Goal: Entertainment & Leisure: Consume media (video, audio)

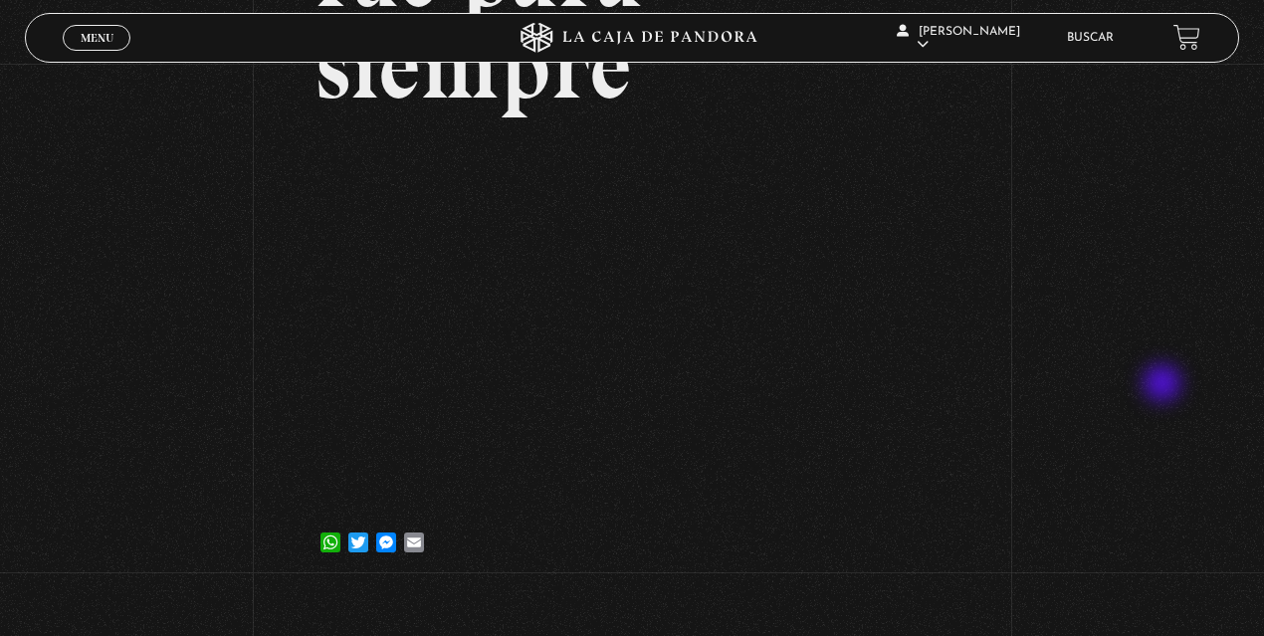
scroll to position [331, 0]
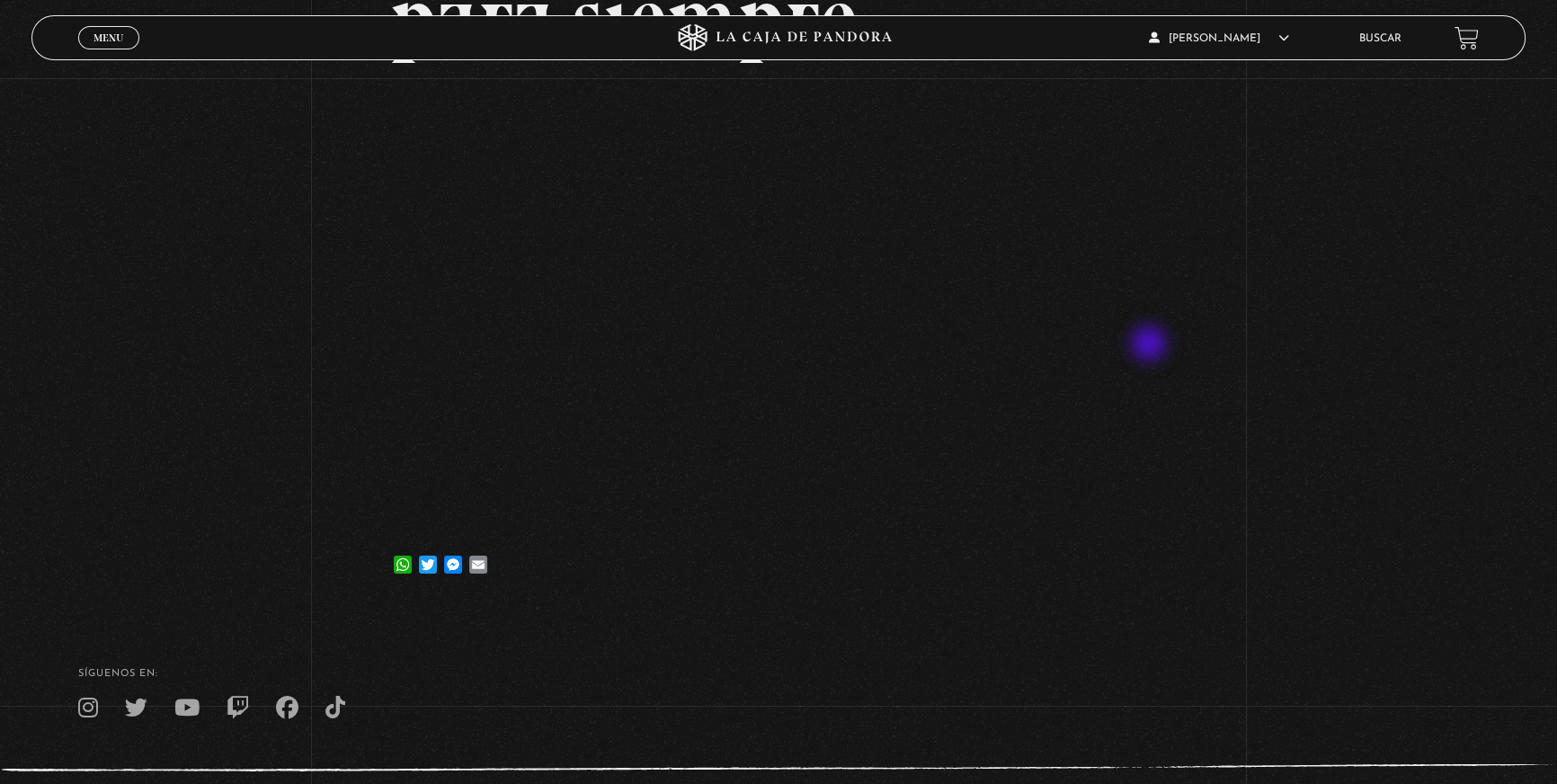
drag, startPoint x: 1128, startPoint y: 0, endPoint x: 1166, endPoint y: 575, distance: 576.3
click at [1141, 574] on article "21 julio, 2022 Mi mascota se fue para siempre WhatsApp Twitter Messenger Email" at bounding box center [779, 222] width 778 height 730
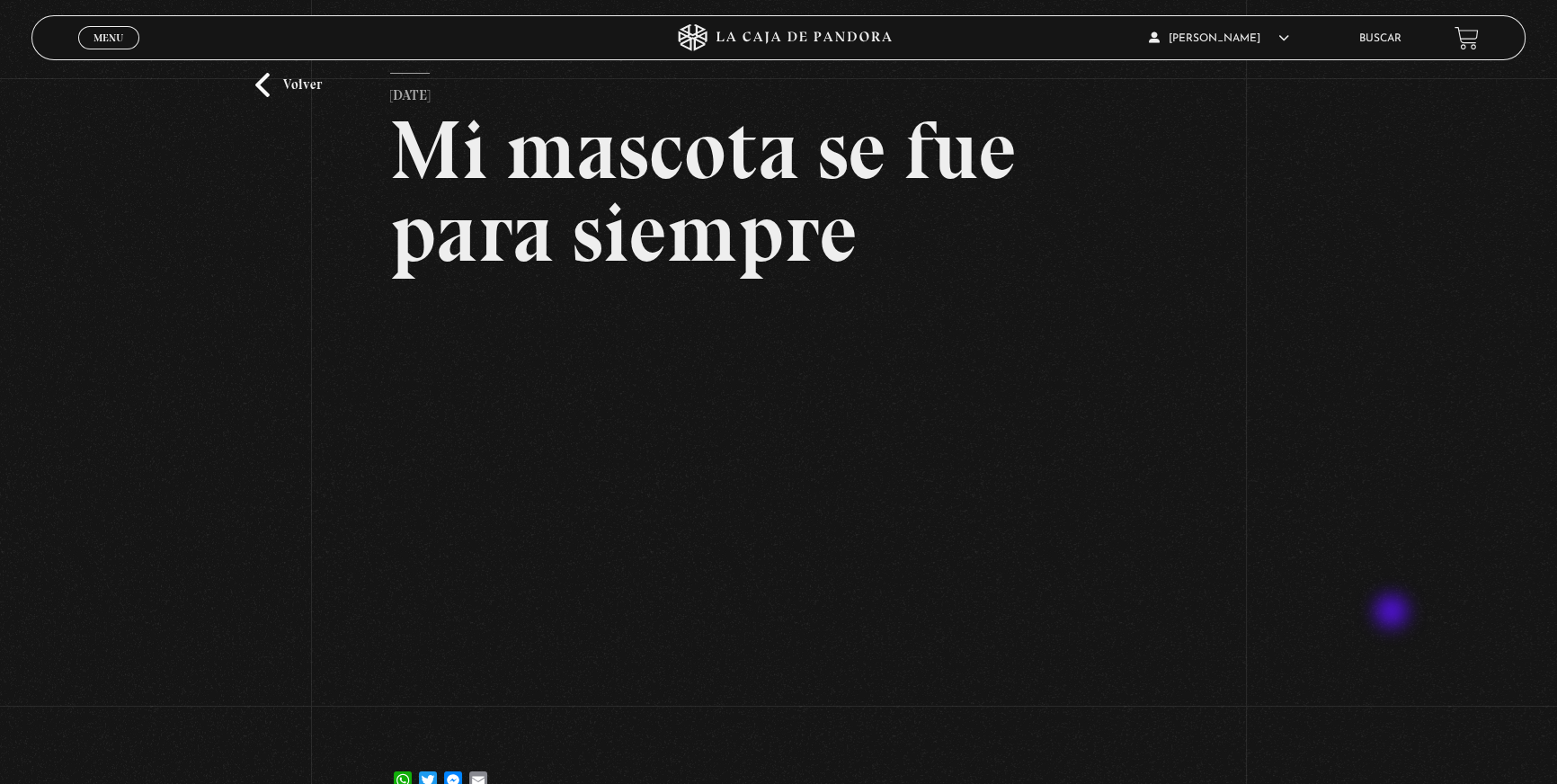
scroll to position [54, 0]
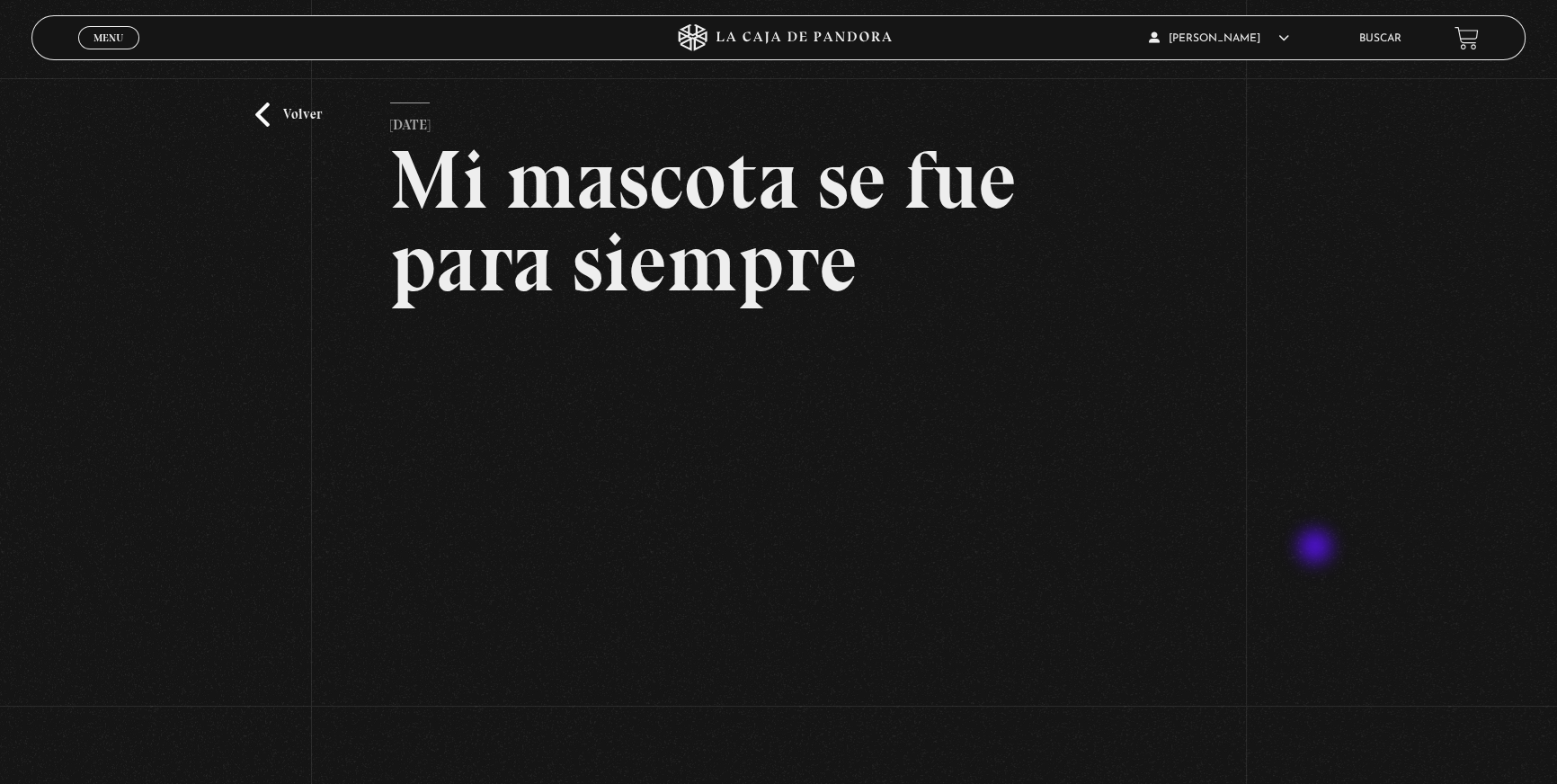
click at [1141, 548] on div "Volver 21 julio, 2022 Mi mascota se fue para siempre WhatsApp Twitter Messenger…" at bounding box center [778, 437] width 1557 height 826
click at [267, 122] on link "Volver" at bounding box center [289, 114] width 67 height 24
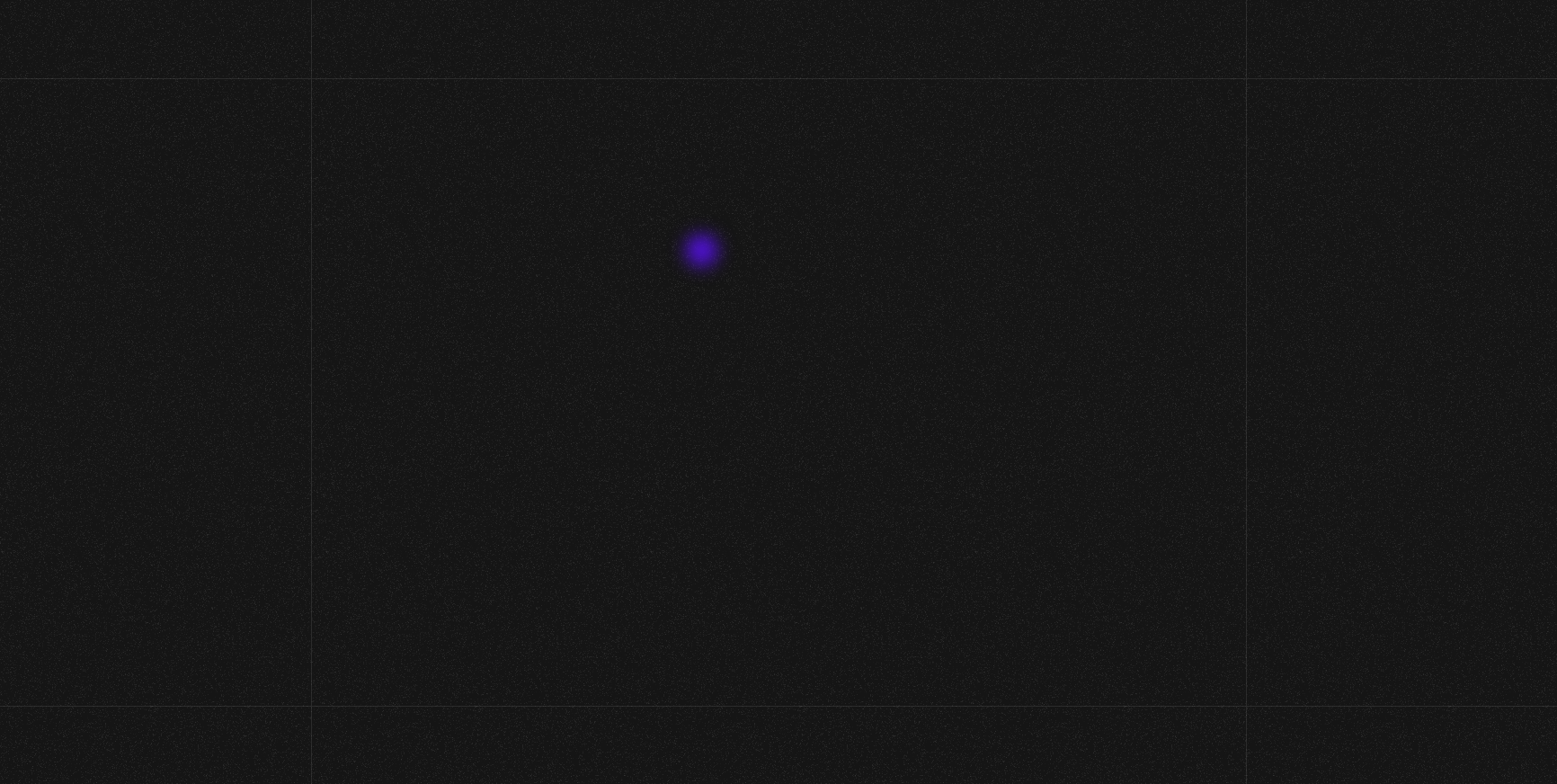
scroll to position [118, 0]
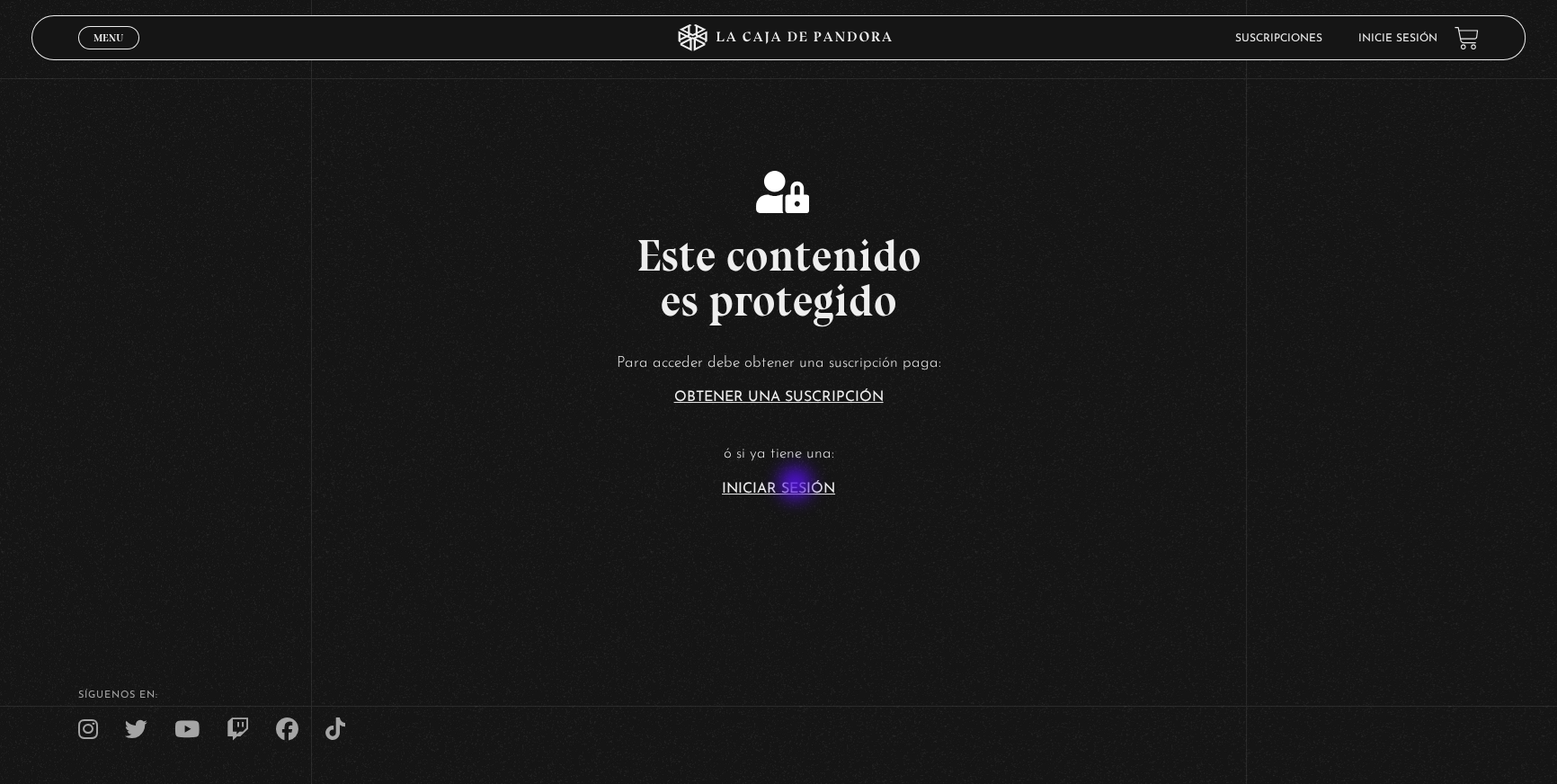
click at [799, 485] on link "Iniciar Sesión" at bounding box center [778, 489] width 113 height 14
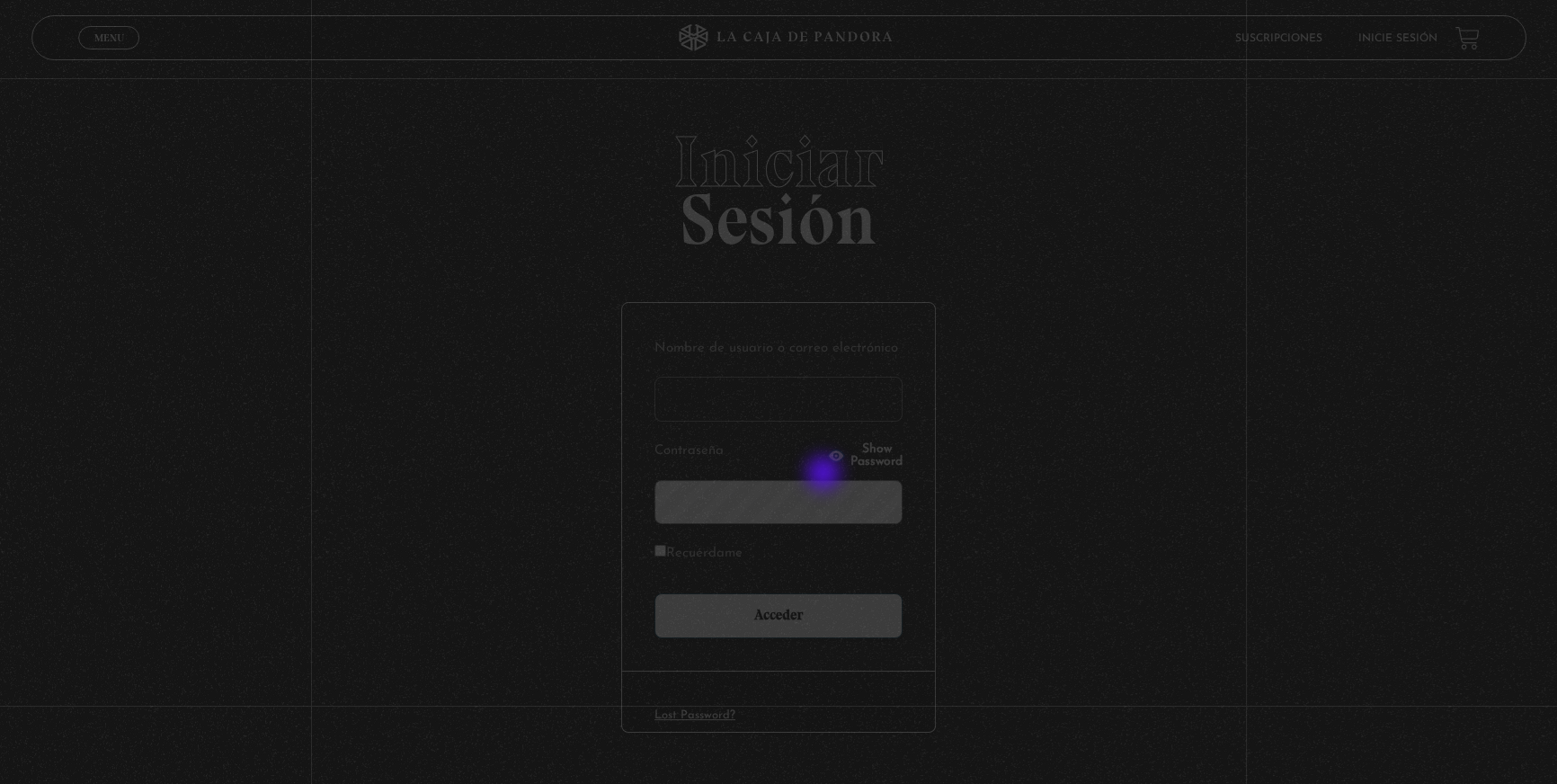
type input "lisbethfelixpaulino"
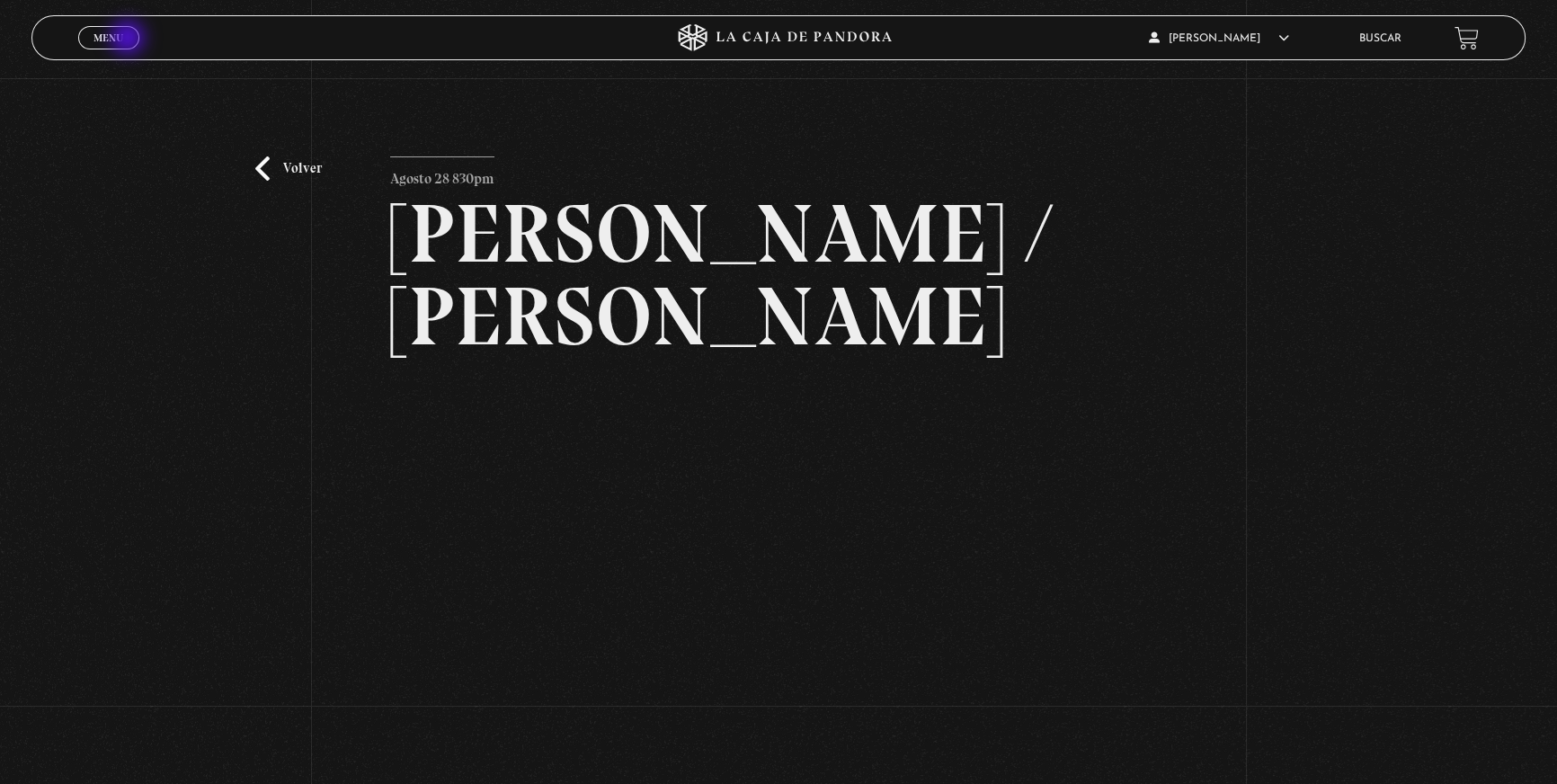
click at [129, 40] on link "Menu Cerrar" at bounding box center [109, 38] width 61 height 23
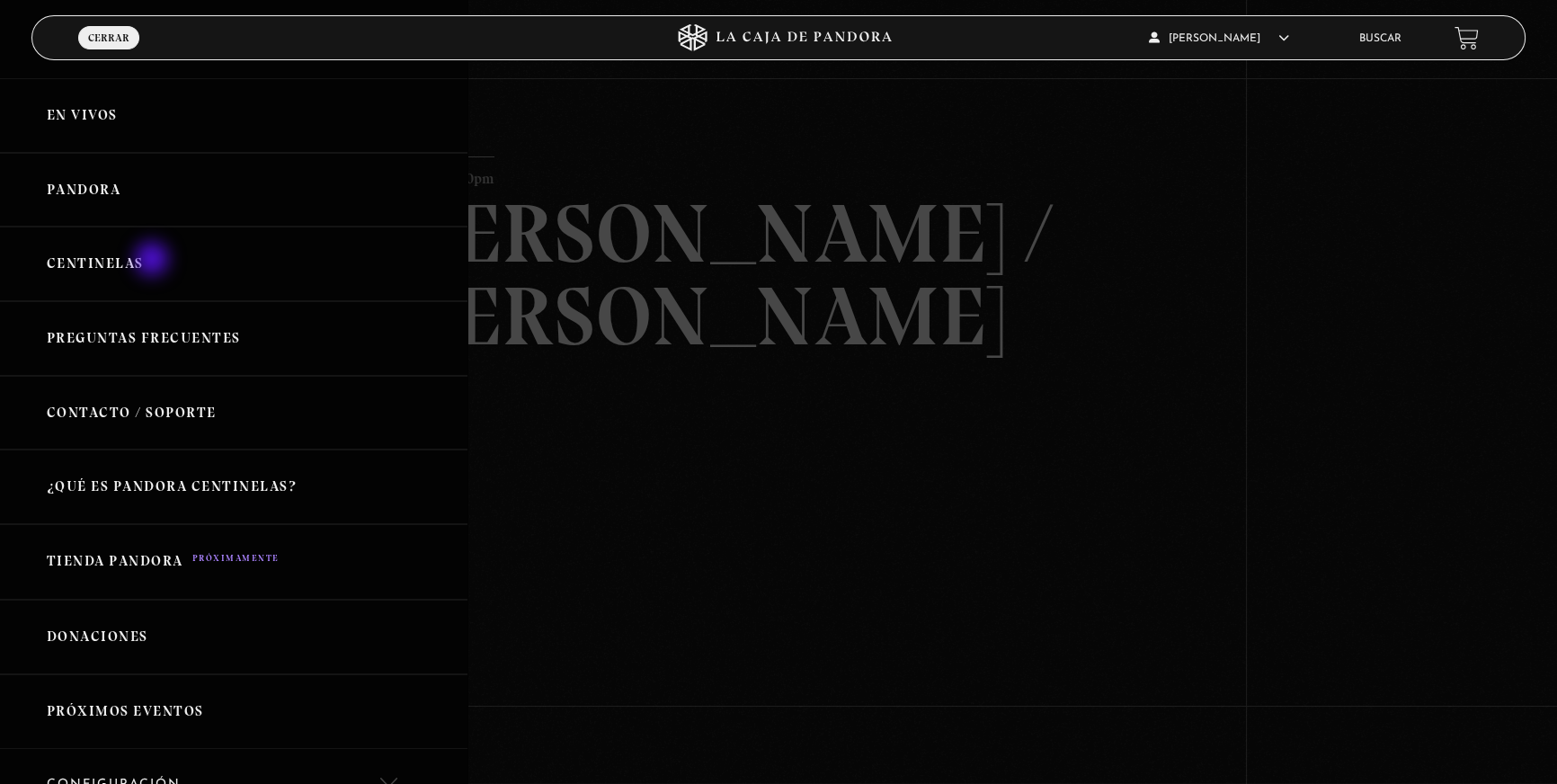
click at [154, 261] on link "Centinelas" at bounding box center [233, 264] width 467 height 75
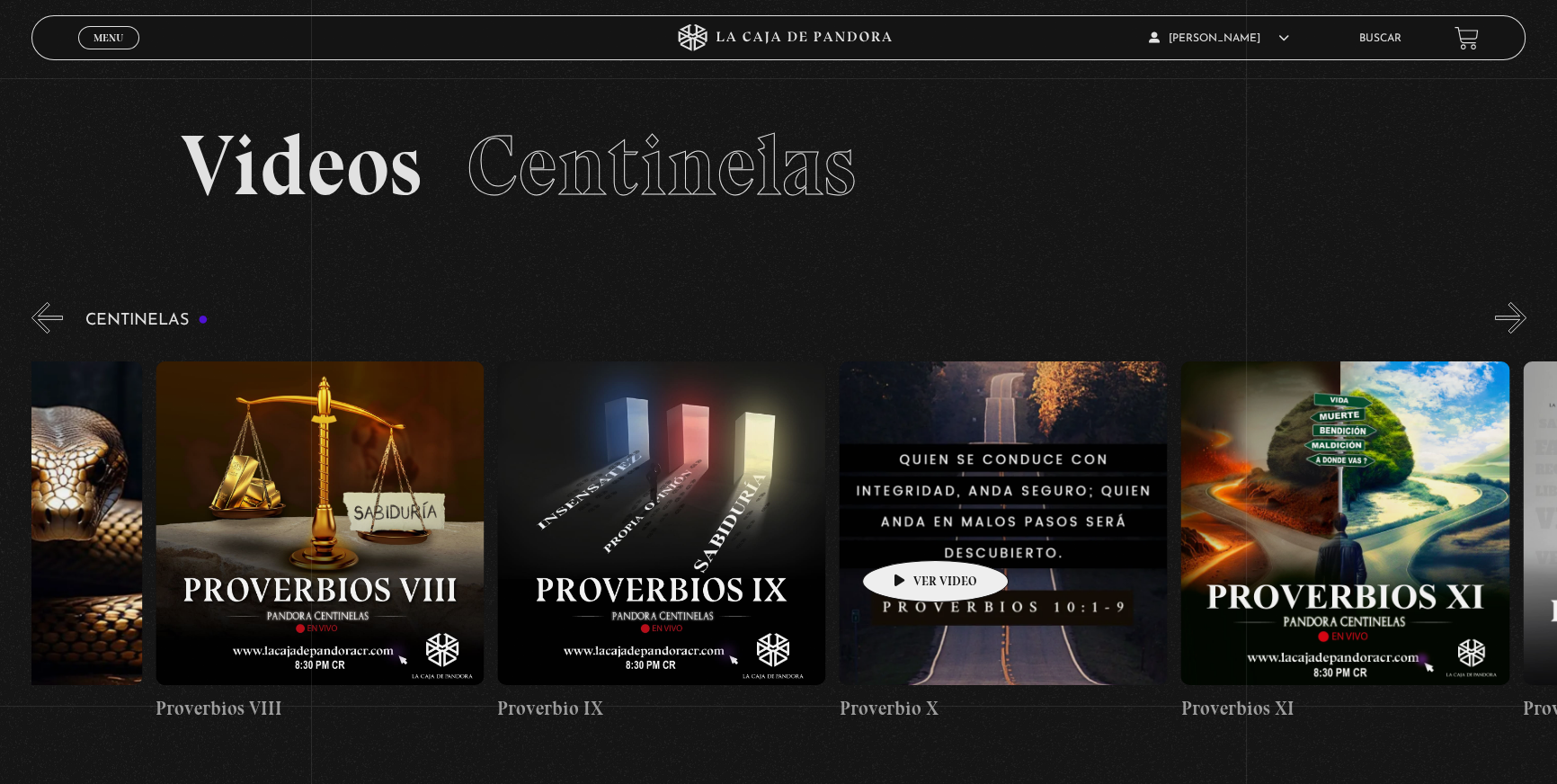
drag, startPoint x: 1203, startPoint y: 519, endPoint x: 545, endPoint y: 551, distance: 658.8
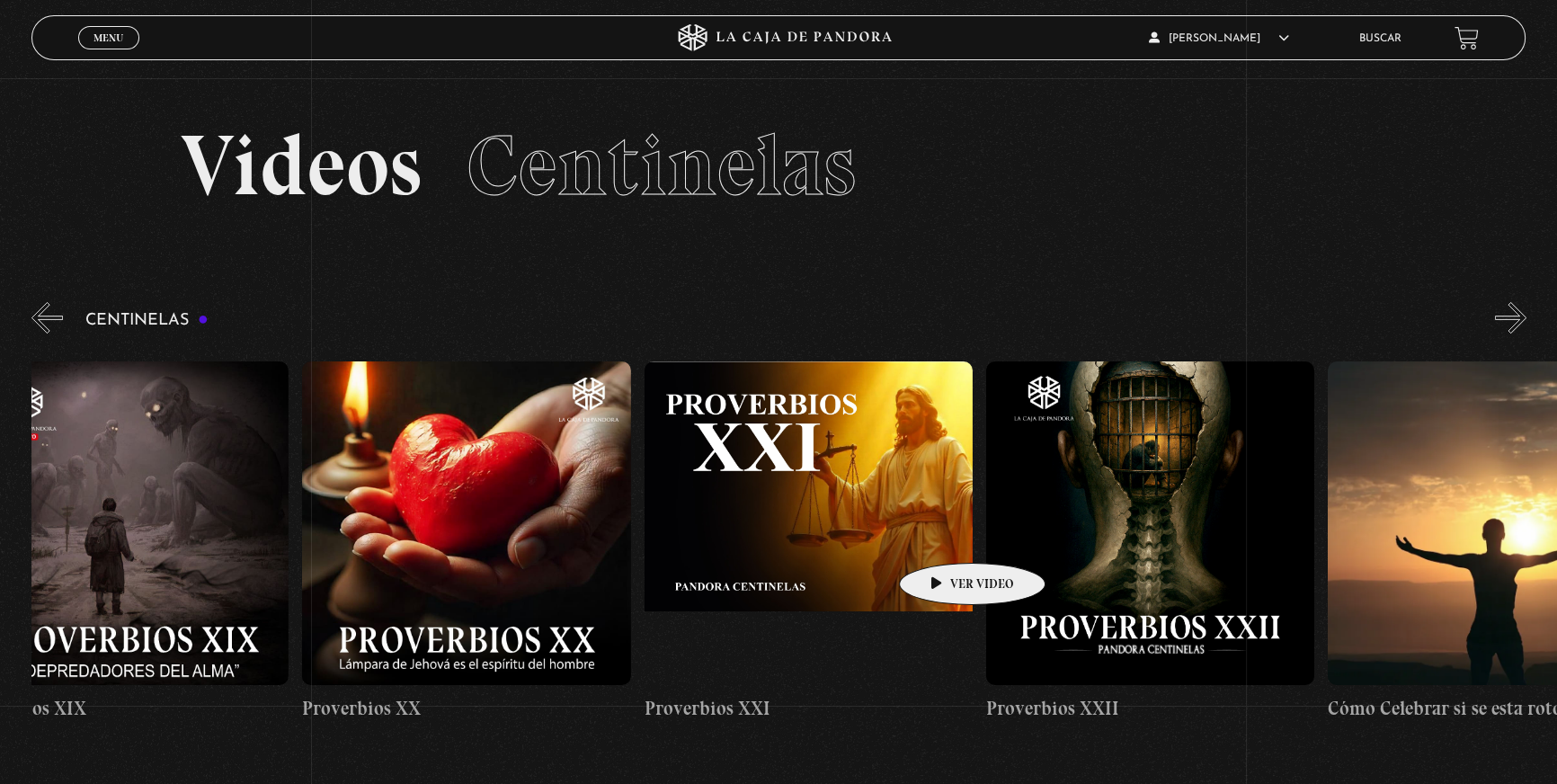
drag, startPoint x: 1142, startPoint y: 520, endPoint x: 345, endPoint y: 548, distance: 797.5
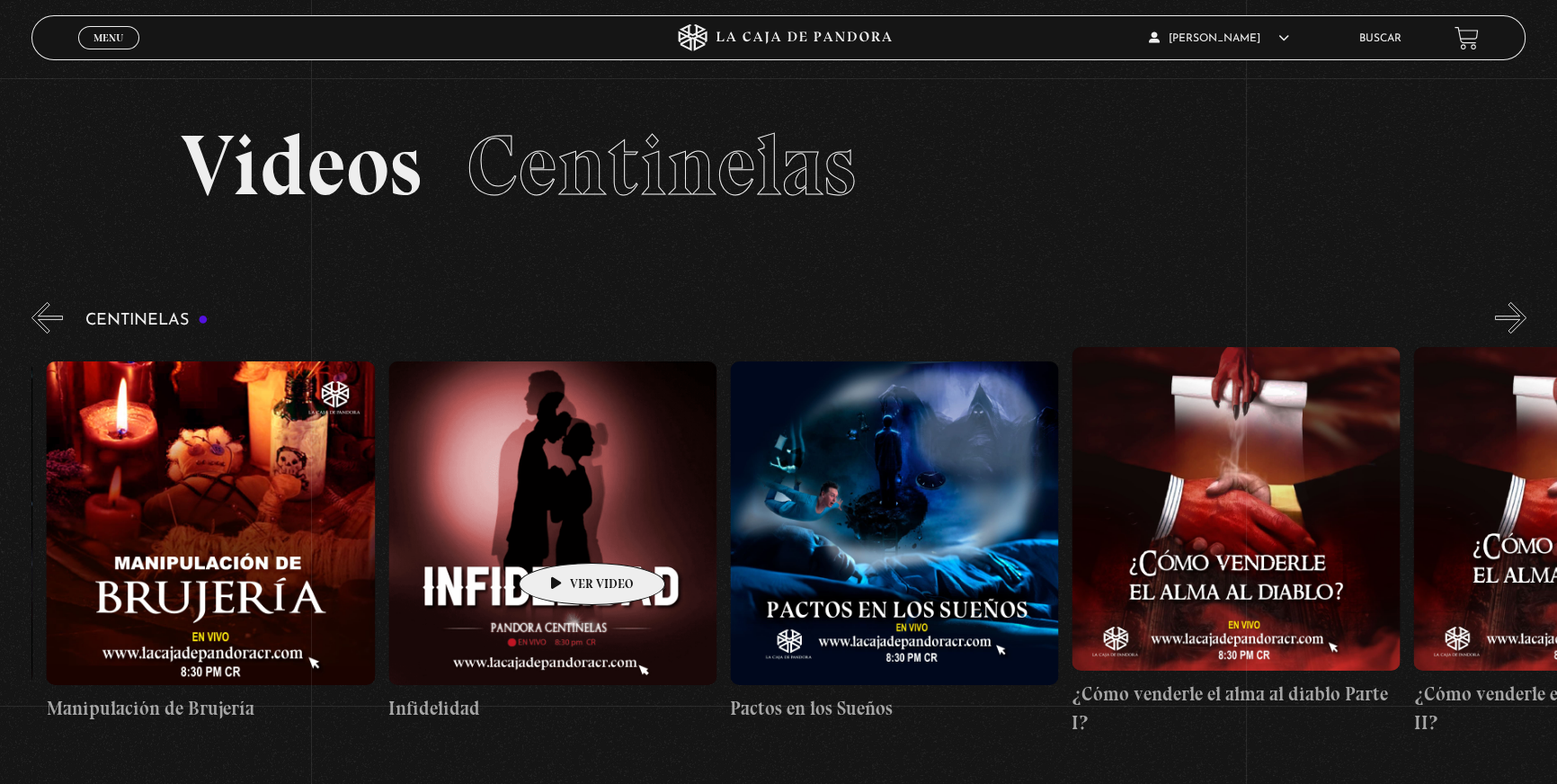
drag, startPoint x: 665, startPoint y: 532, endPoint x: 170, endPoint y: 548, distance: 495.3
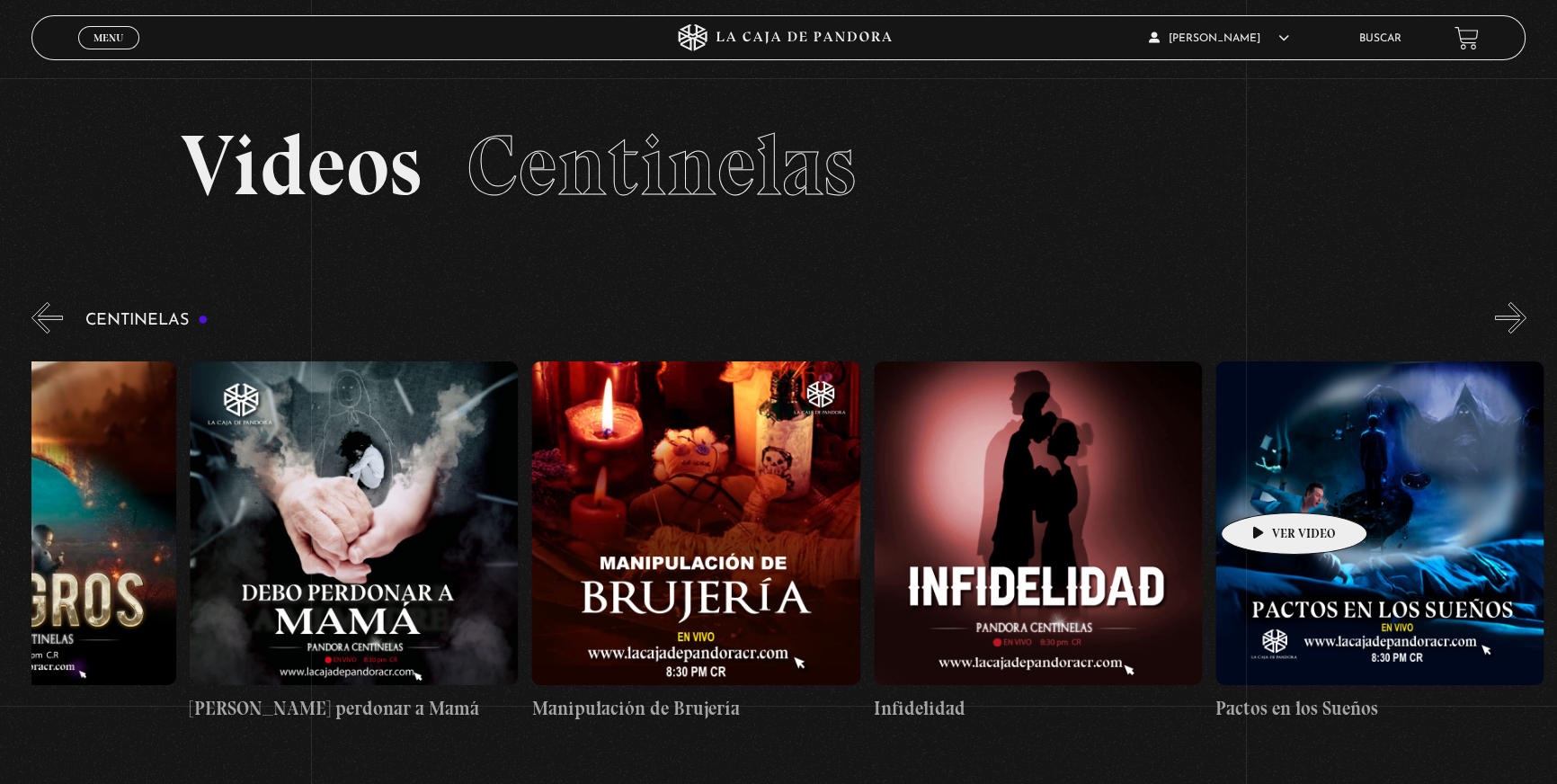
scroll to position [0, 11469]
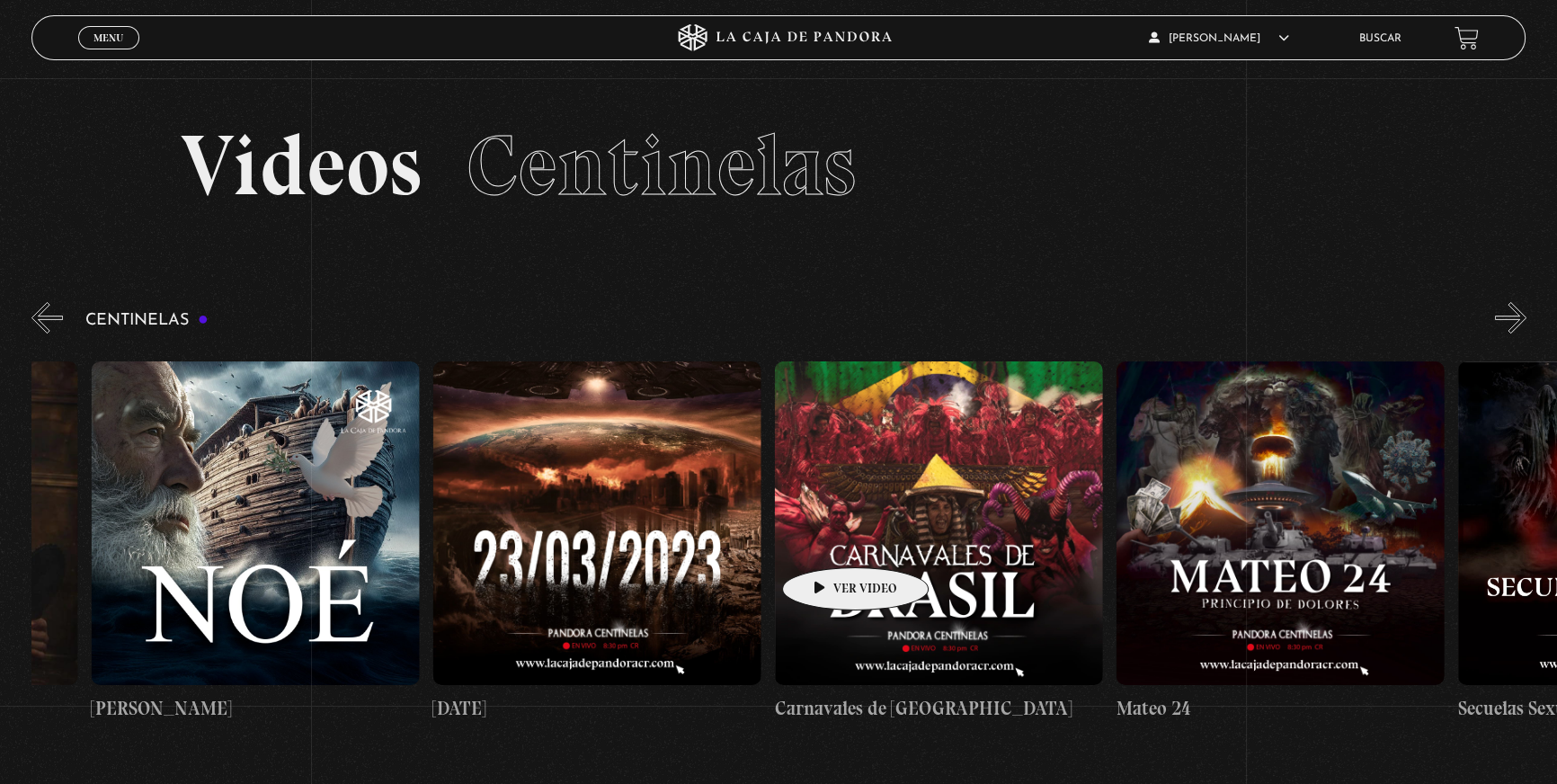
drag, startPoint x: 892, startPoint y: 510, endPoint x: 774, endPoint y: 549, distance: 124.3
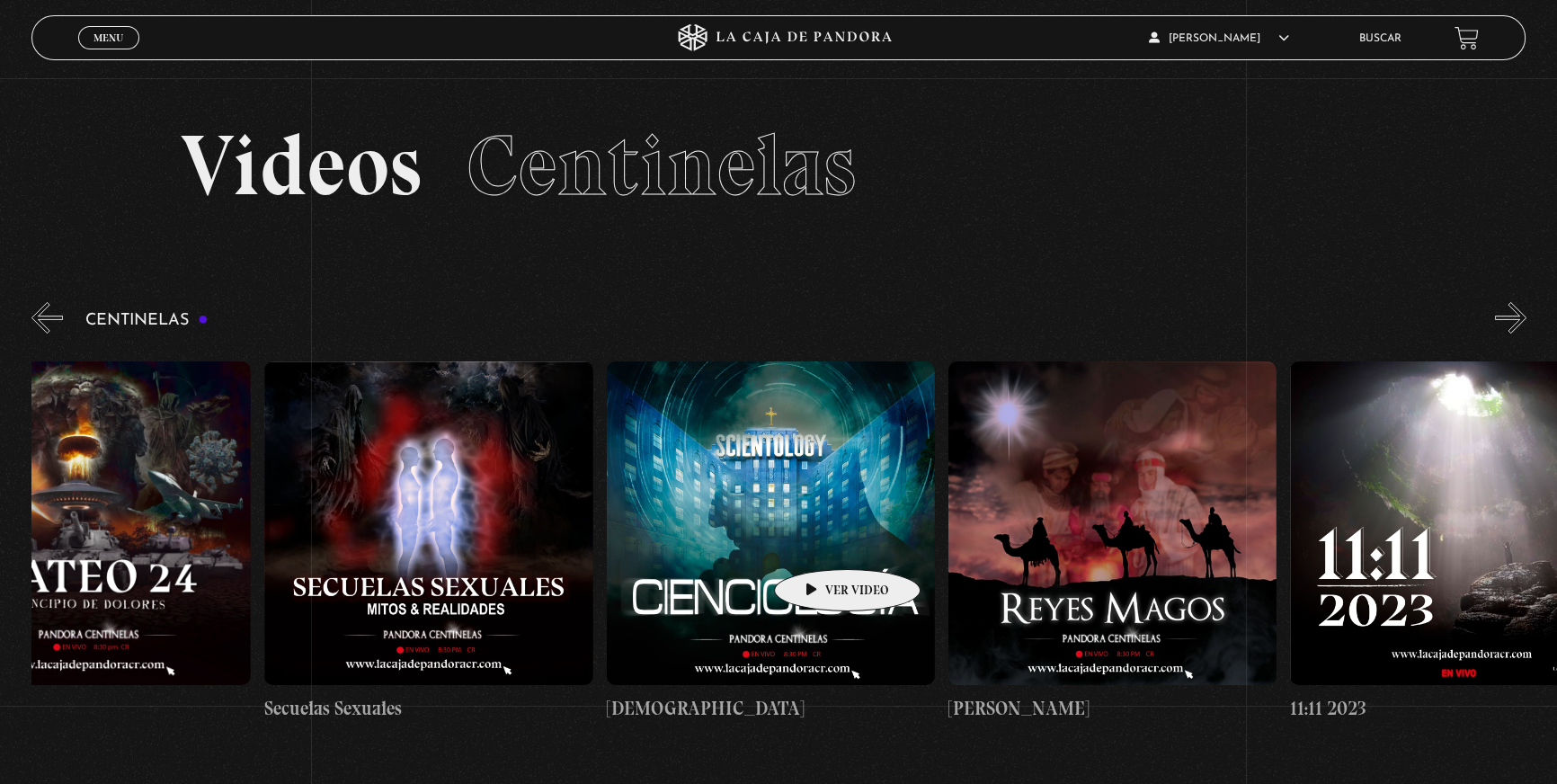
scroll to position [0, 15159]
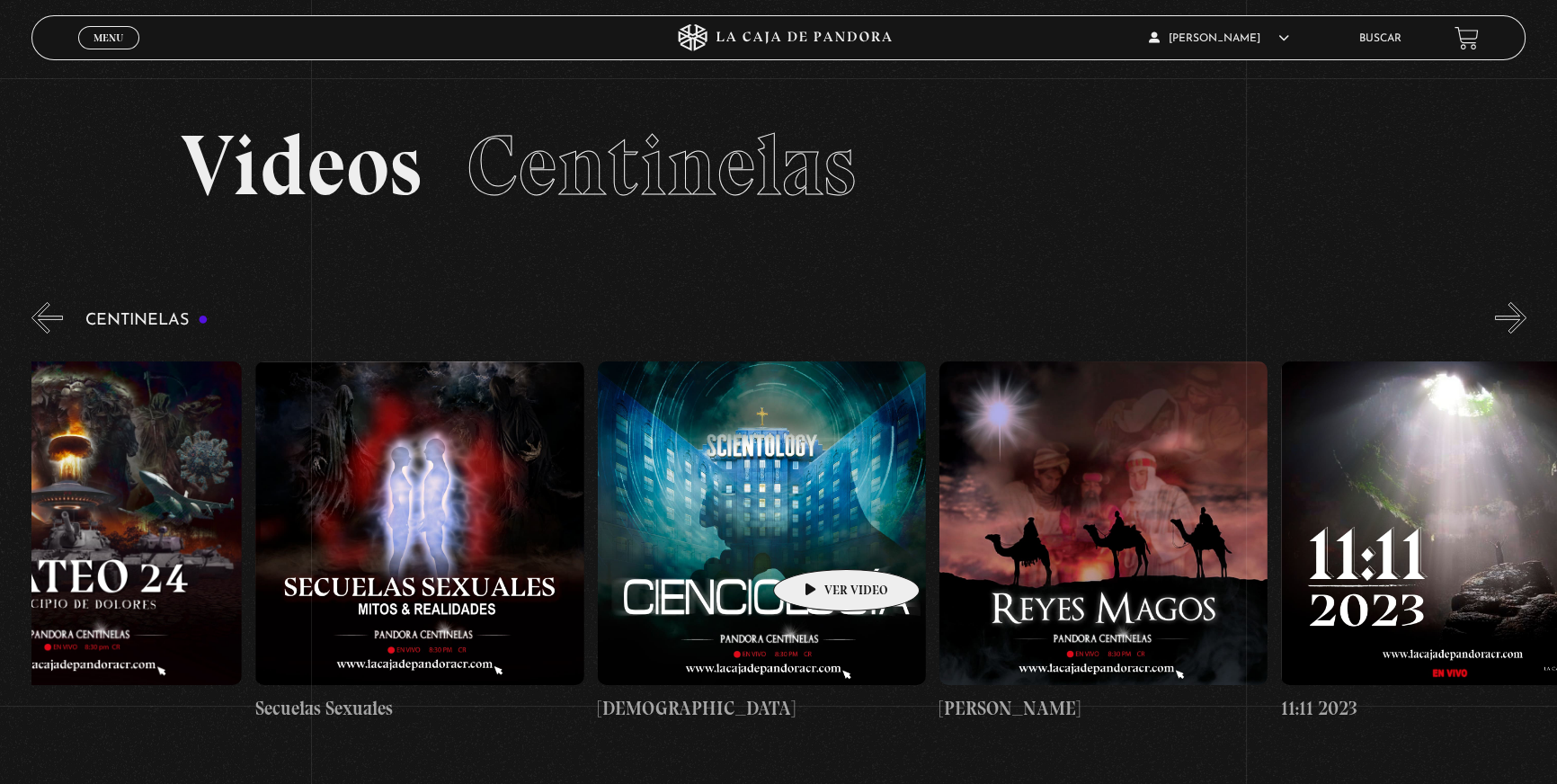
drag, startPoint x: 1054, startPoint y: 513, endPoint x: 818, endPoint y: 542, distance: 237.8
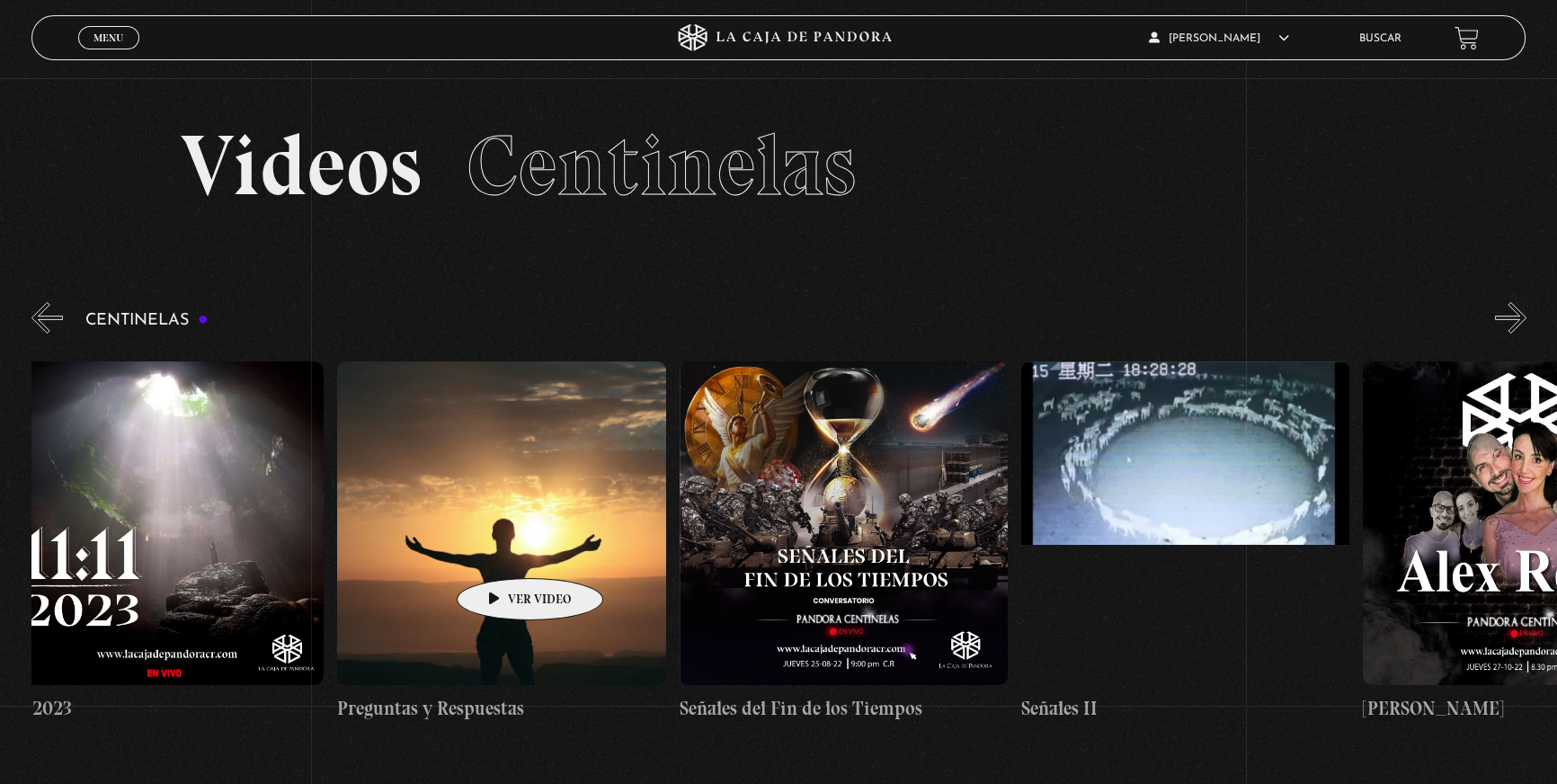
drag, startPoint x: 746, startPoint y: 526, endPoint x: 490, endPoint y: 551, distance: 257.2
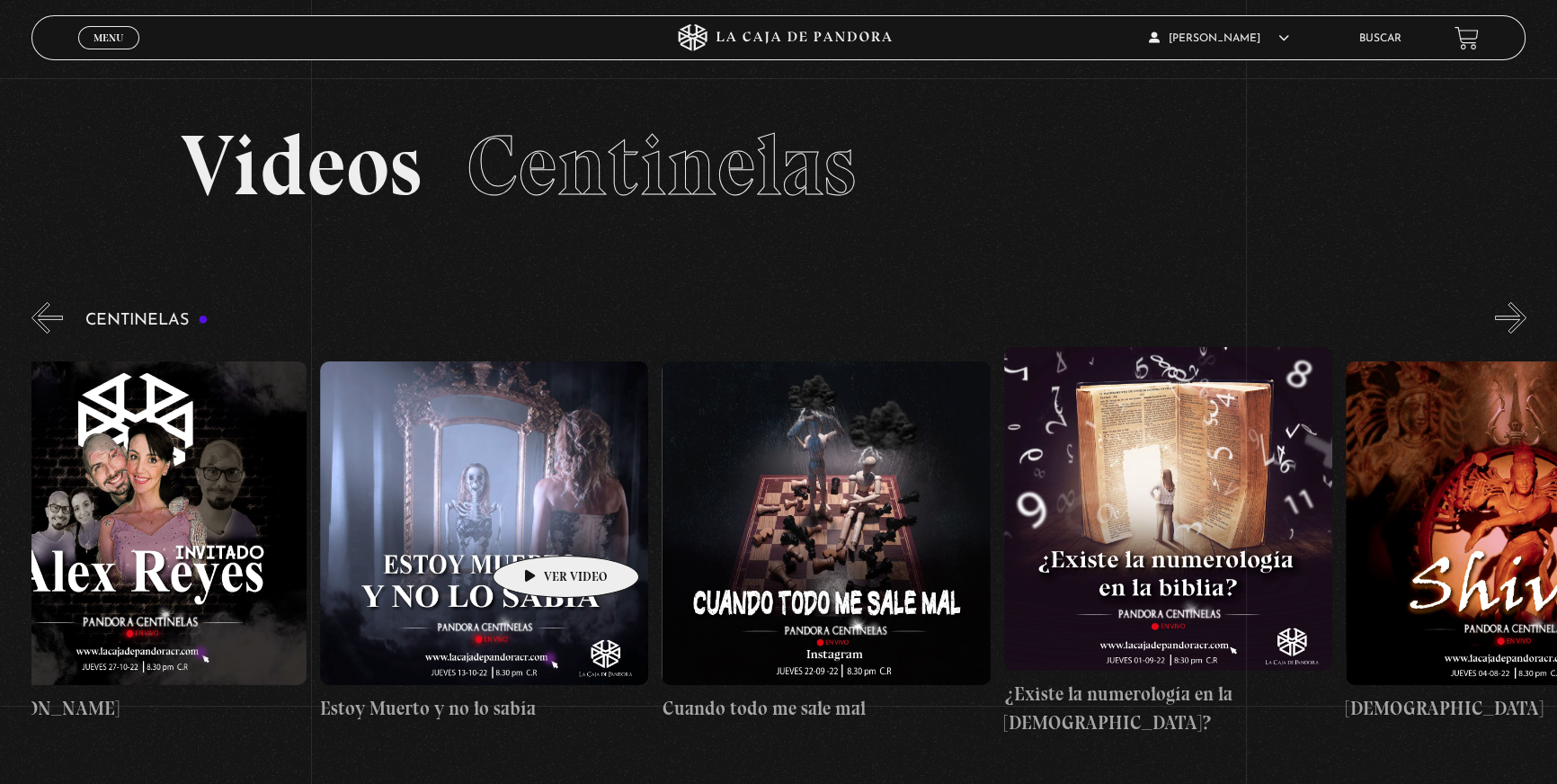
drag, startPoint x: 812, startPoint y: 507, endPoint x: 538, endPoint y: 528, distance: 274.8
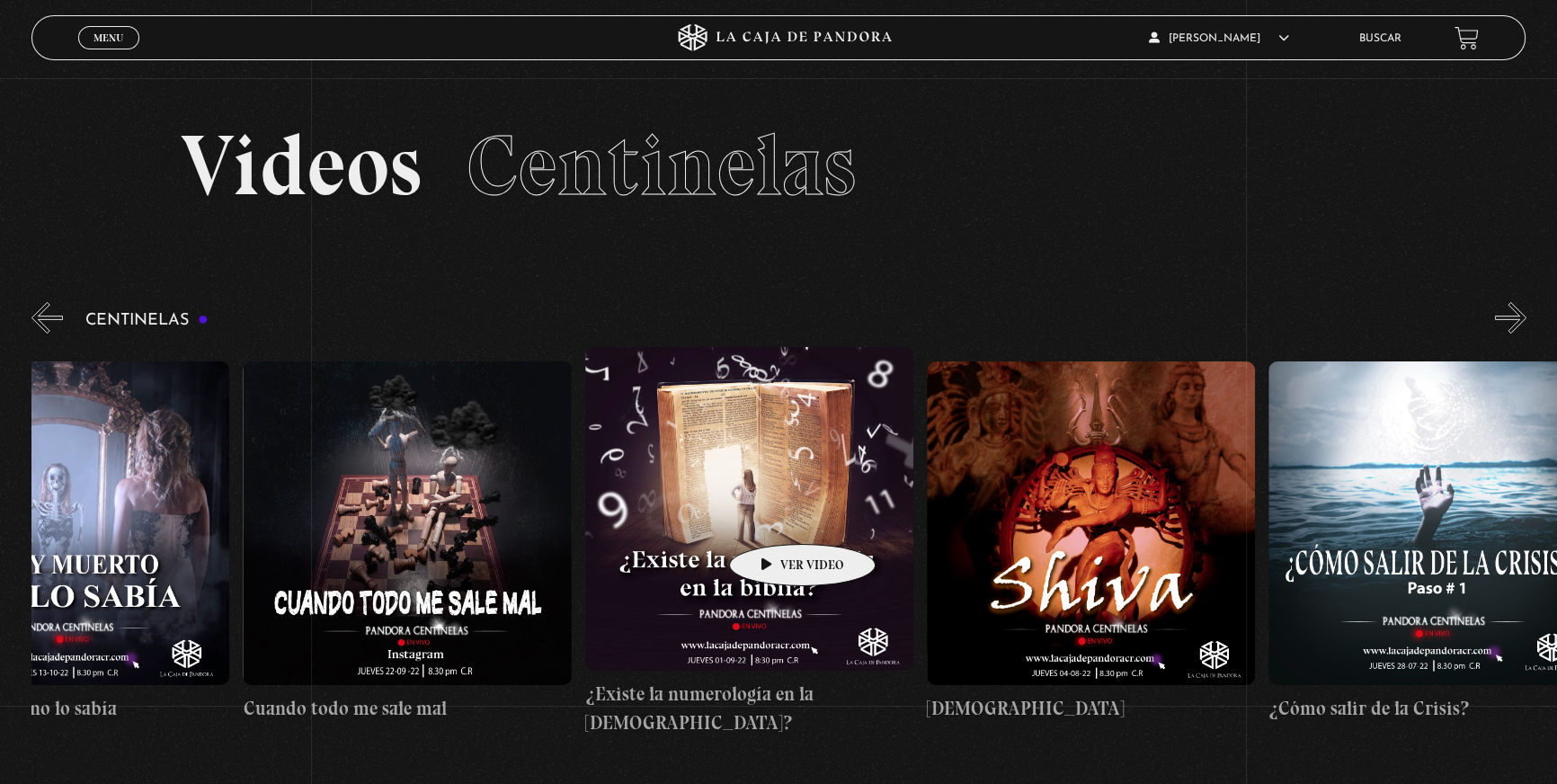
drag, startPoint x: 853, startPoint y: 498, endPoint x: 774, endPoint y: 517, distance: 81.3
click at [774, 517] on div "Como manejar las malas noticias? Centinelas 2025 Por qué [DEMOGRAPHIC_DATA] no …" at bounding box center [1440, 541] width 39313 height 389
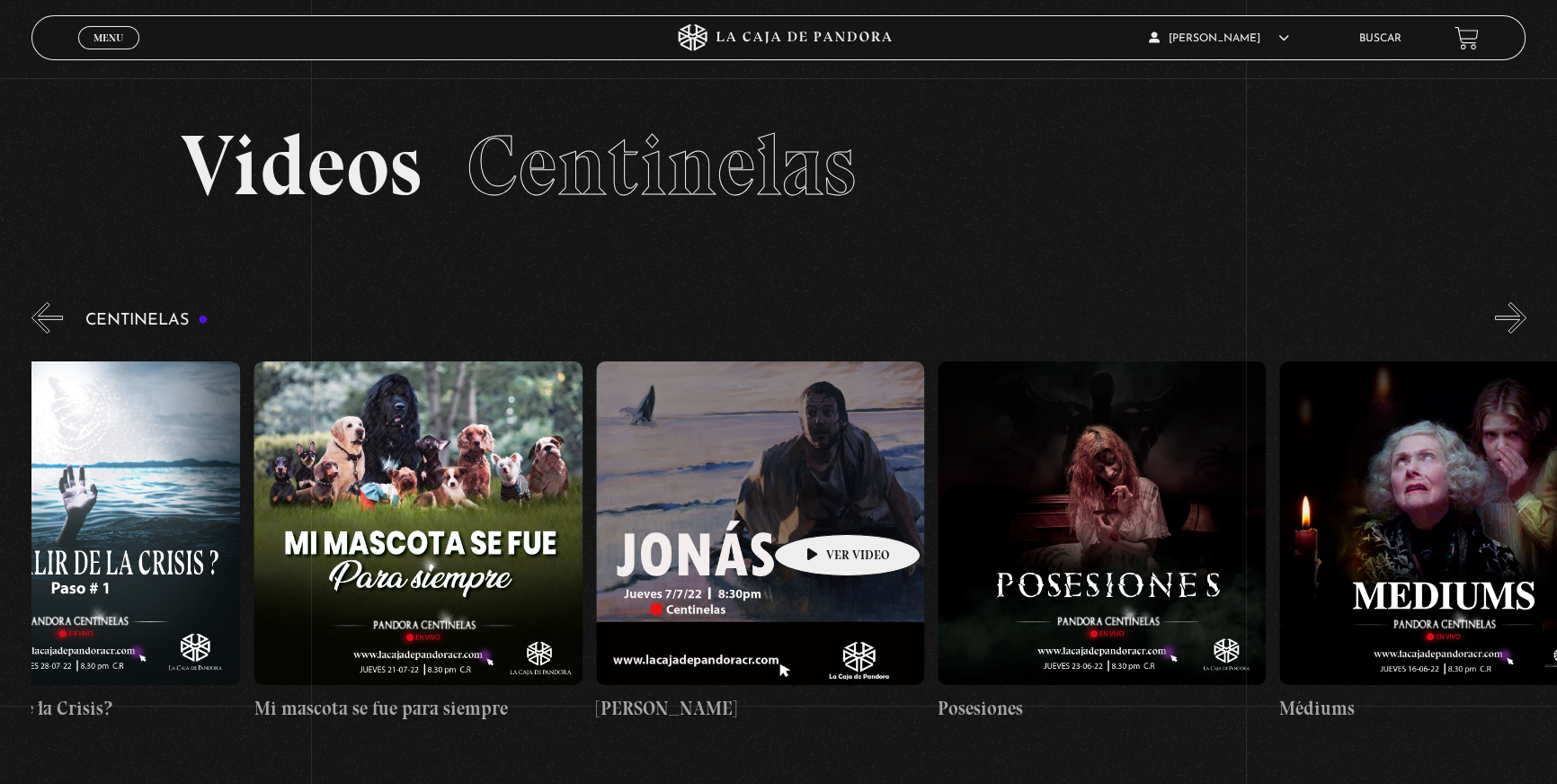
drag, startPoint x: 1088, startPoint y: 496, endPoint x: 816, endPoint y: 507, distance: 272.2
click at [816, 507] on div "Como manejar las malas noticias? Centinelas 2025 Por qué [DEMOGRAPHIC_DATA] no …" at bounding box center [83, 541] width 39313 height 389
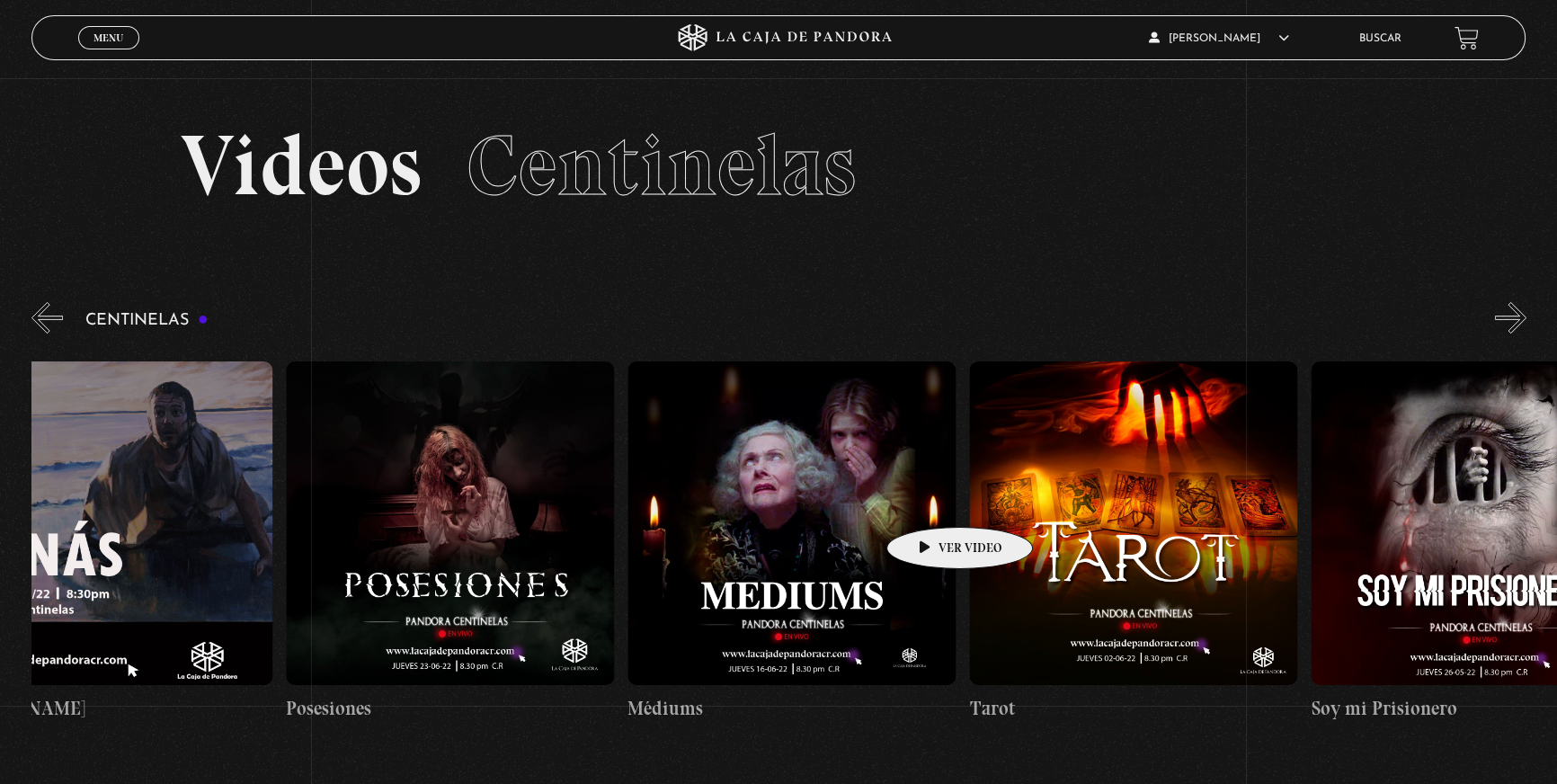
scroll to position [0, 20332]
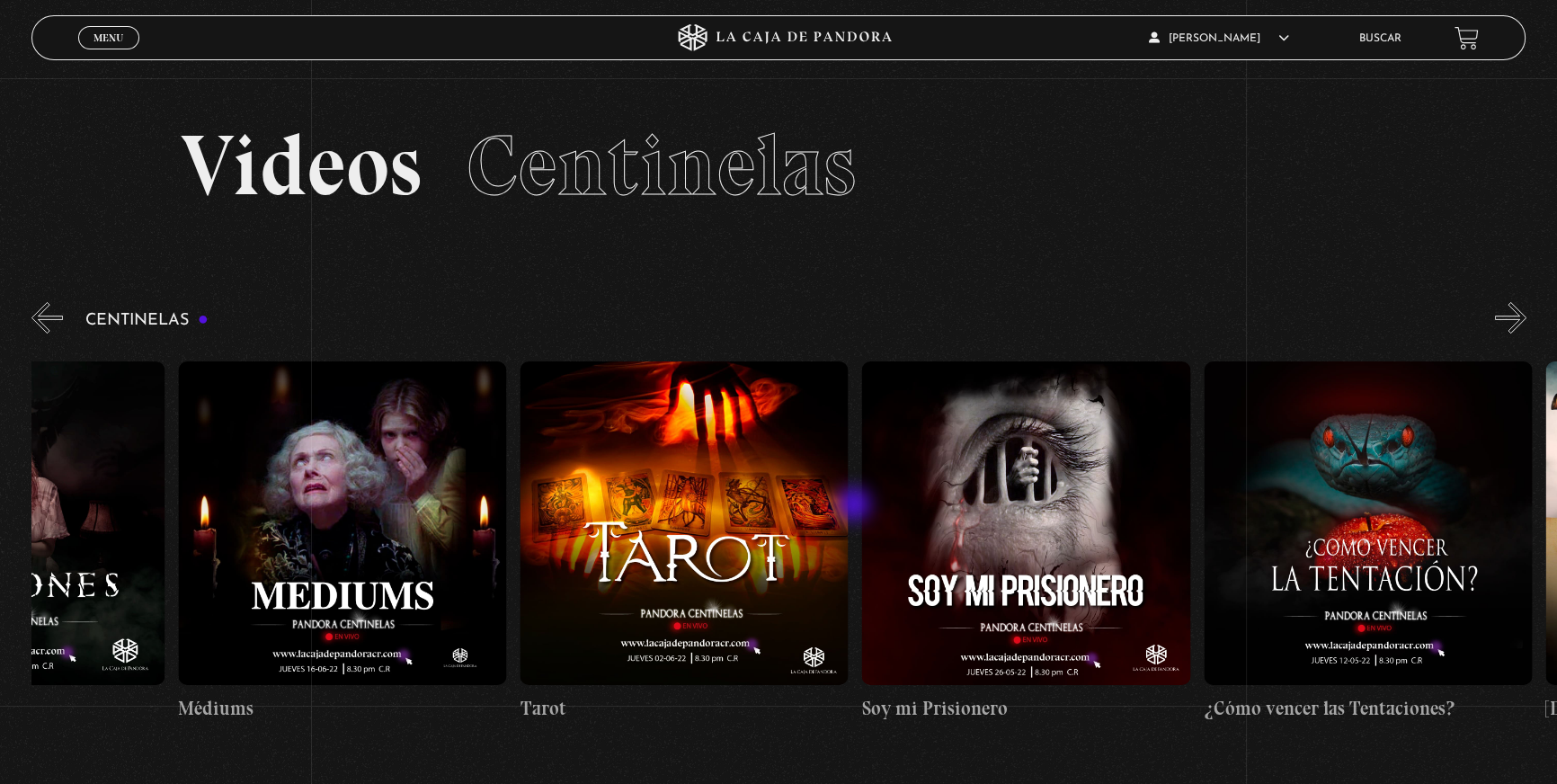
drag, startPoint x: 1061, startPoint y: 491, endPoint x: 856, endPoint y: 506, distance: 205.5
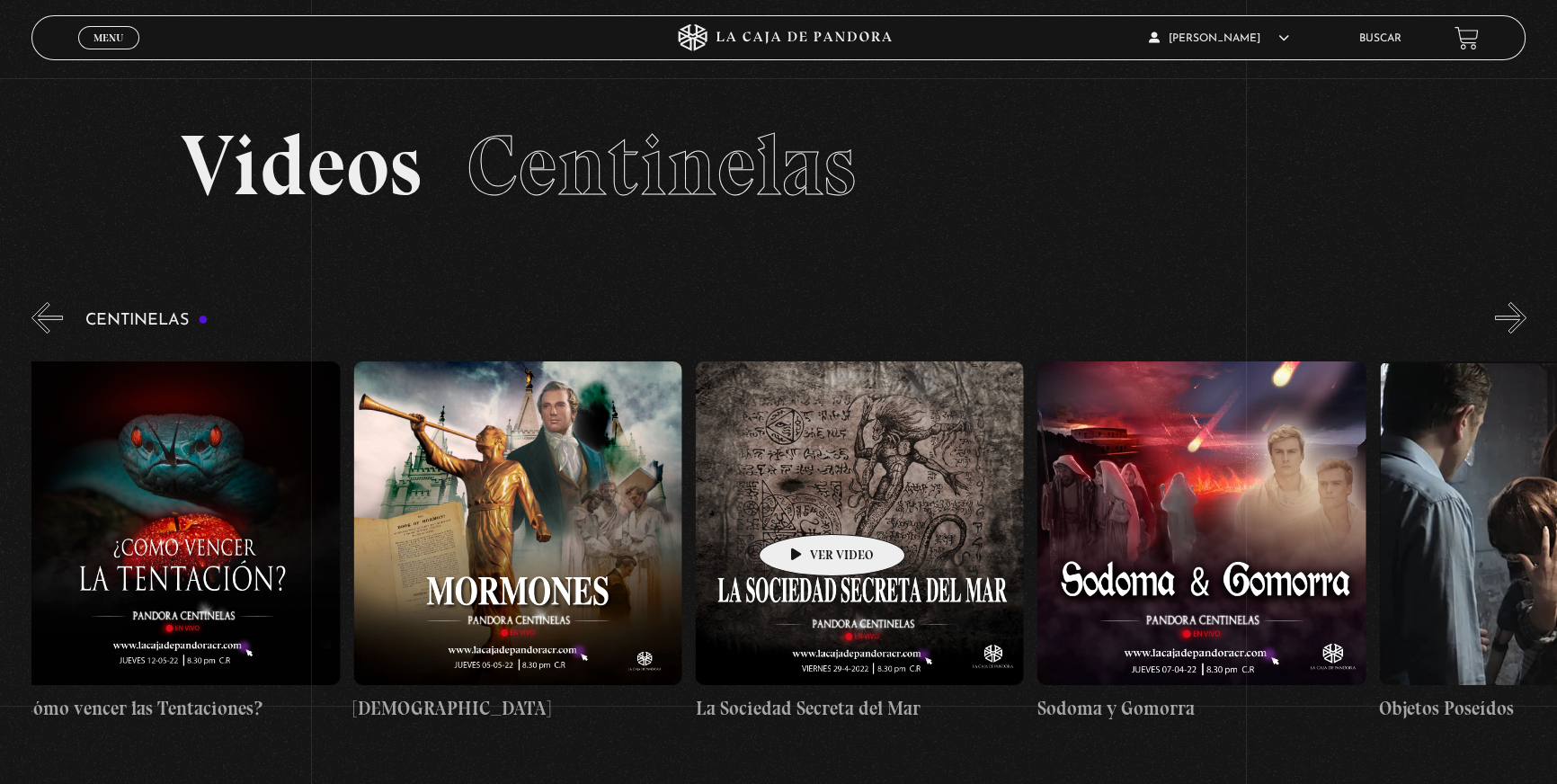
scroll to position [0, 22140]
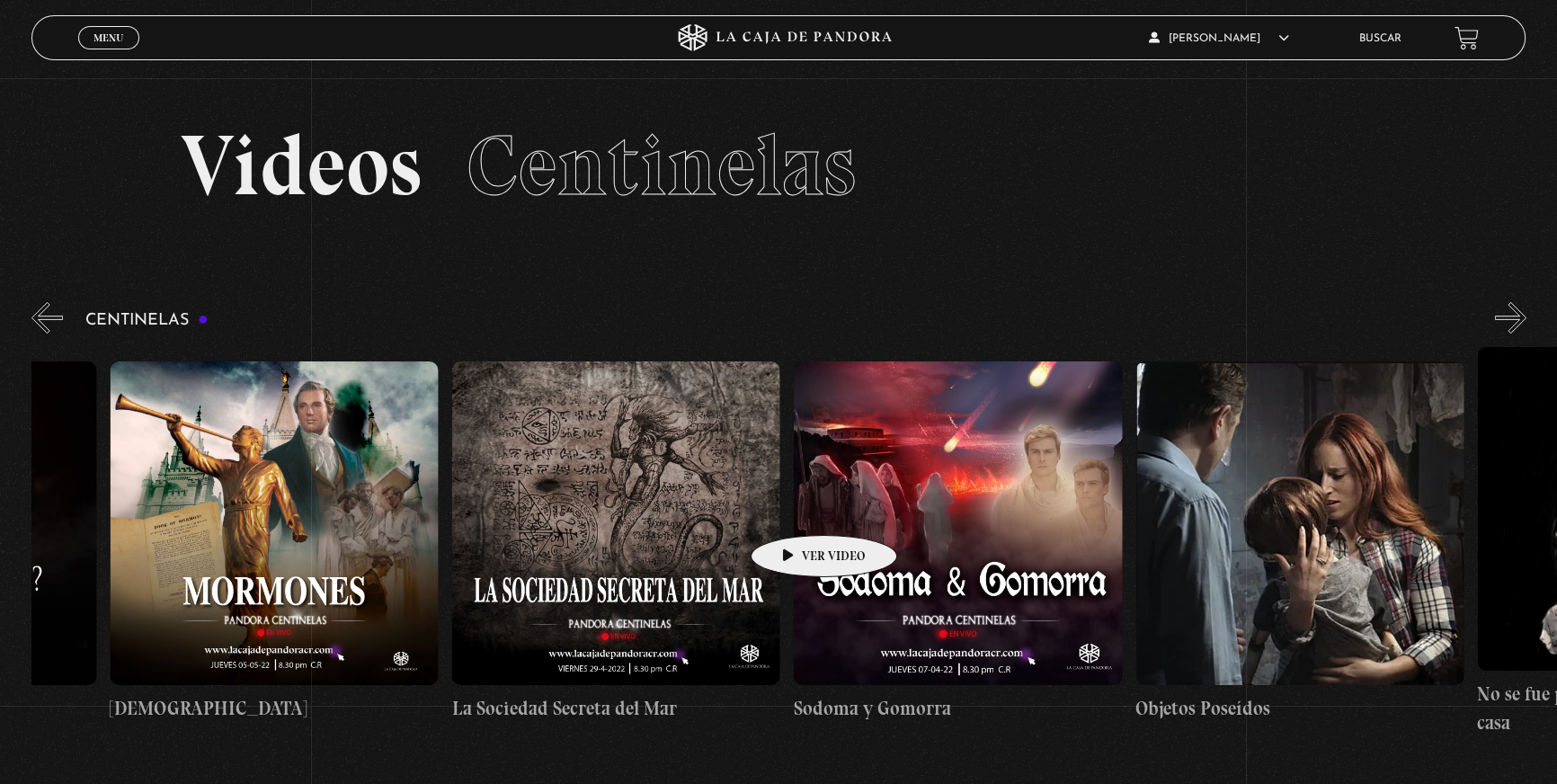
drag, startPoint x: 1083, startPoint y: 485, endPoint x: 796, endPoint y: 508, distance: 287.9
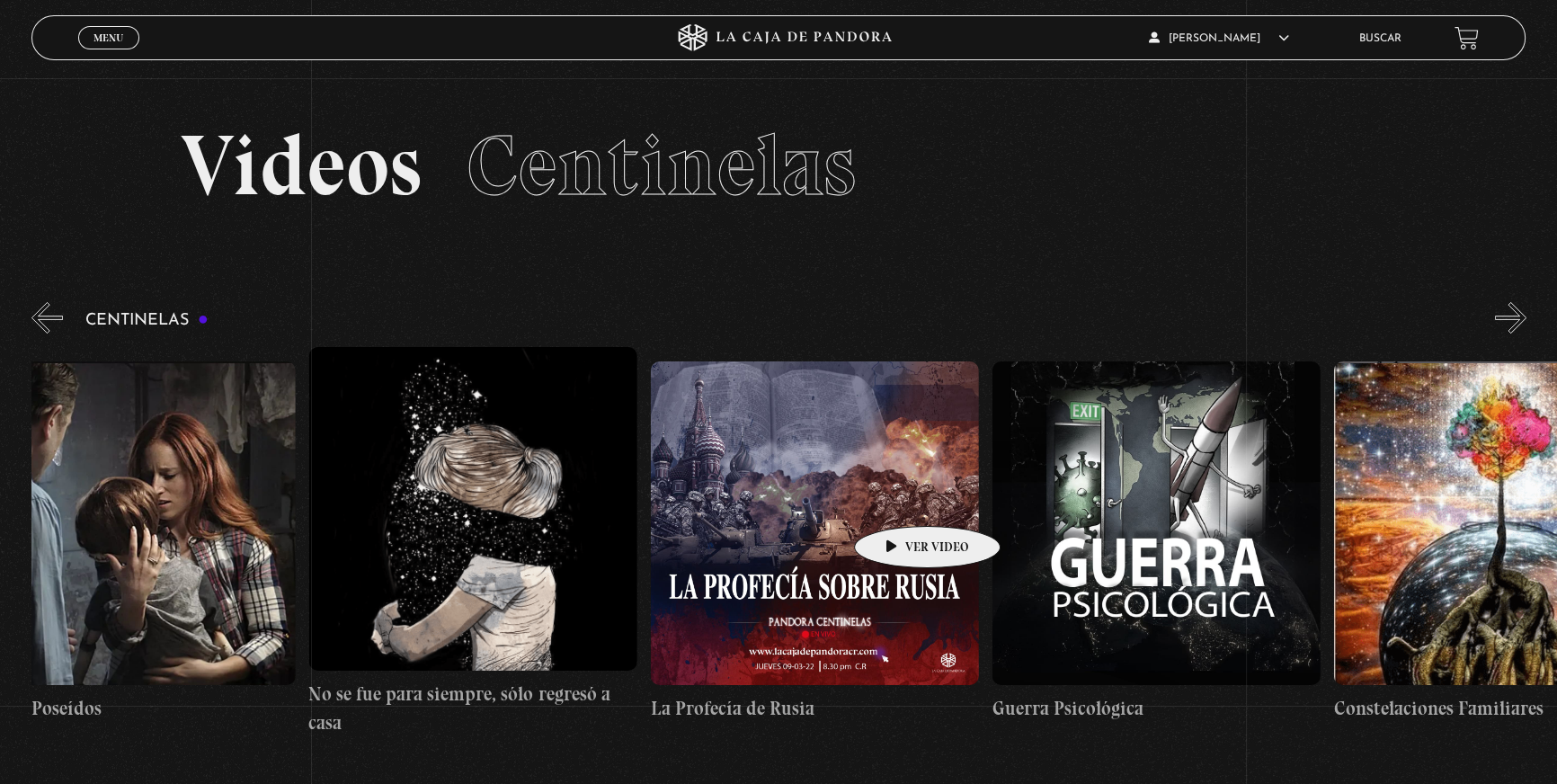
scroll to position [0, 23348]
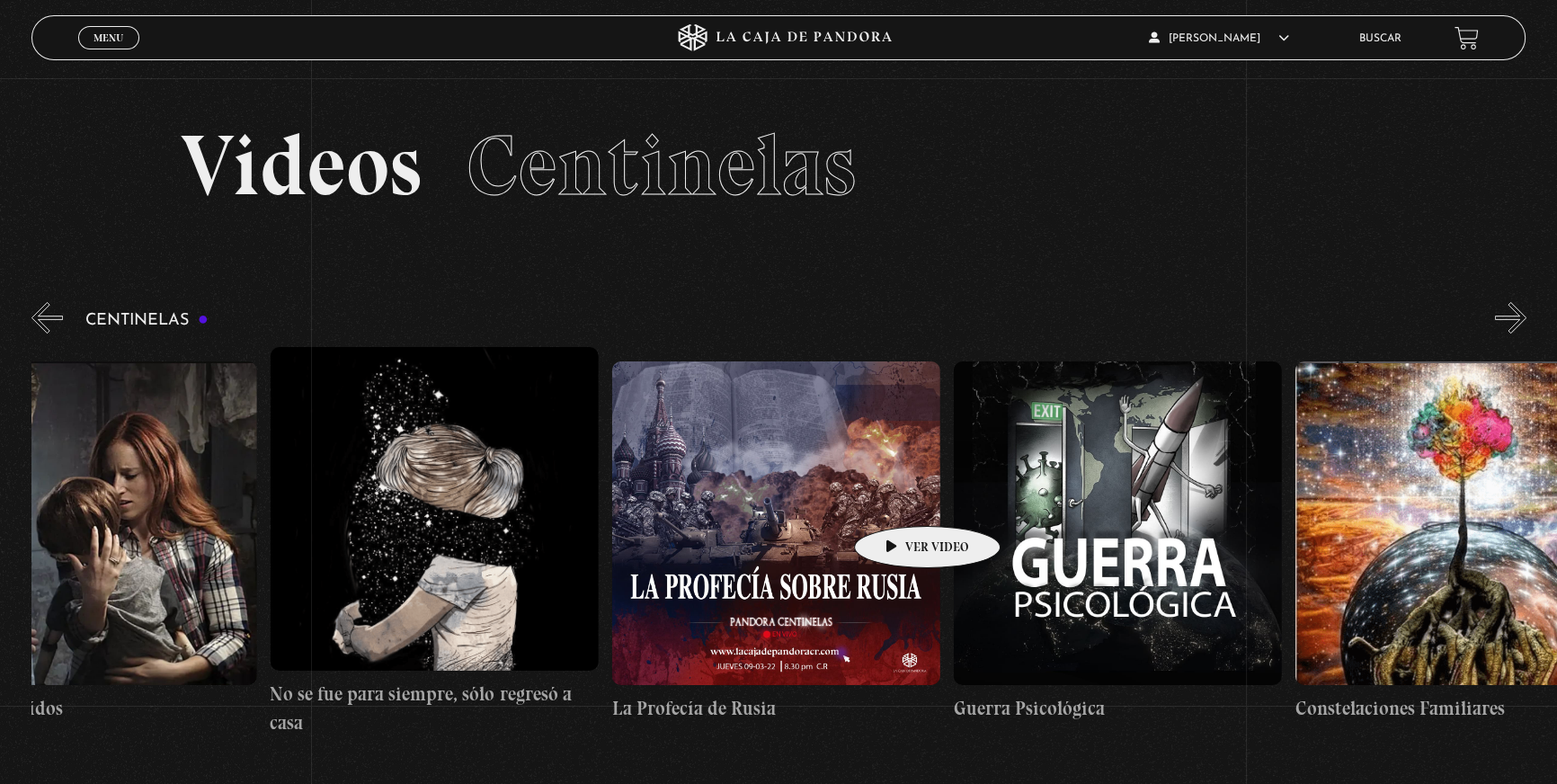
drag, startPoint x: 1133, startPoint y: 471, endPoint x: 896, endPoint y: 499, distance: 238.6
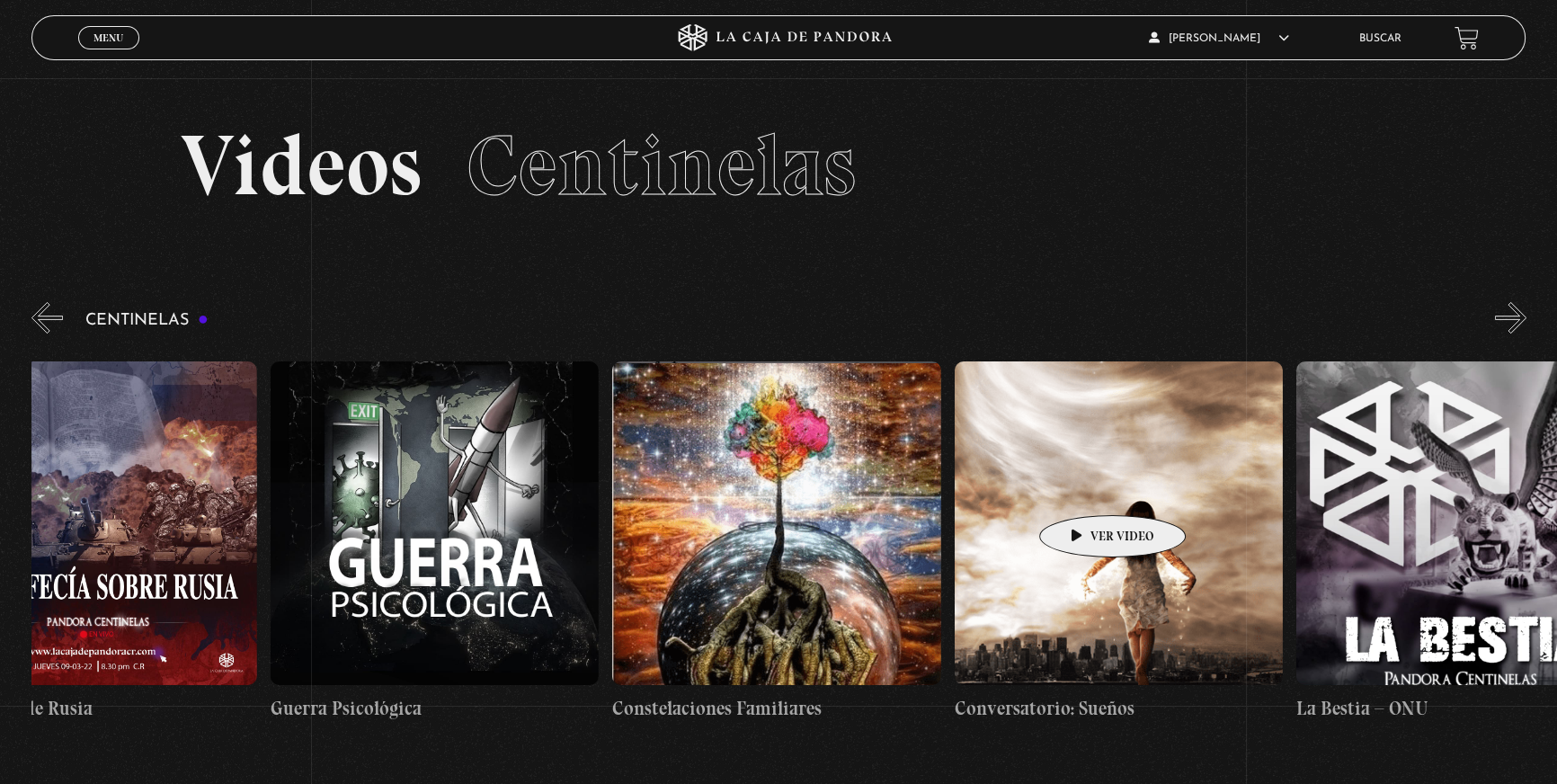
scroll to position [0, 24046]
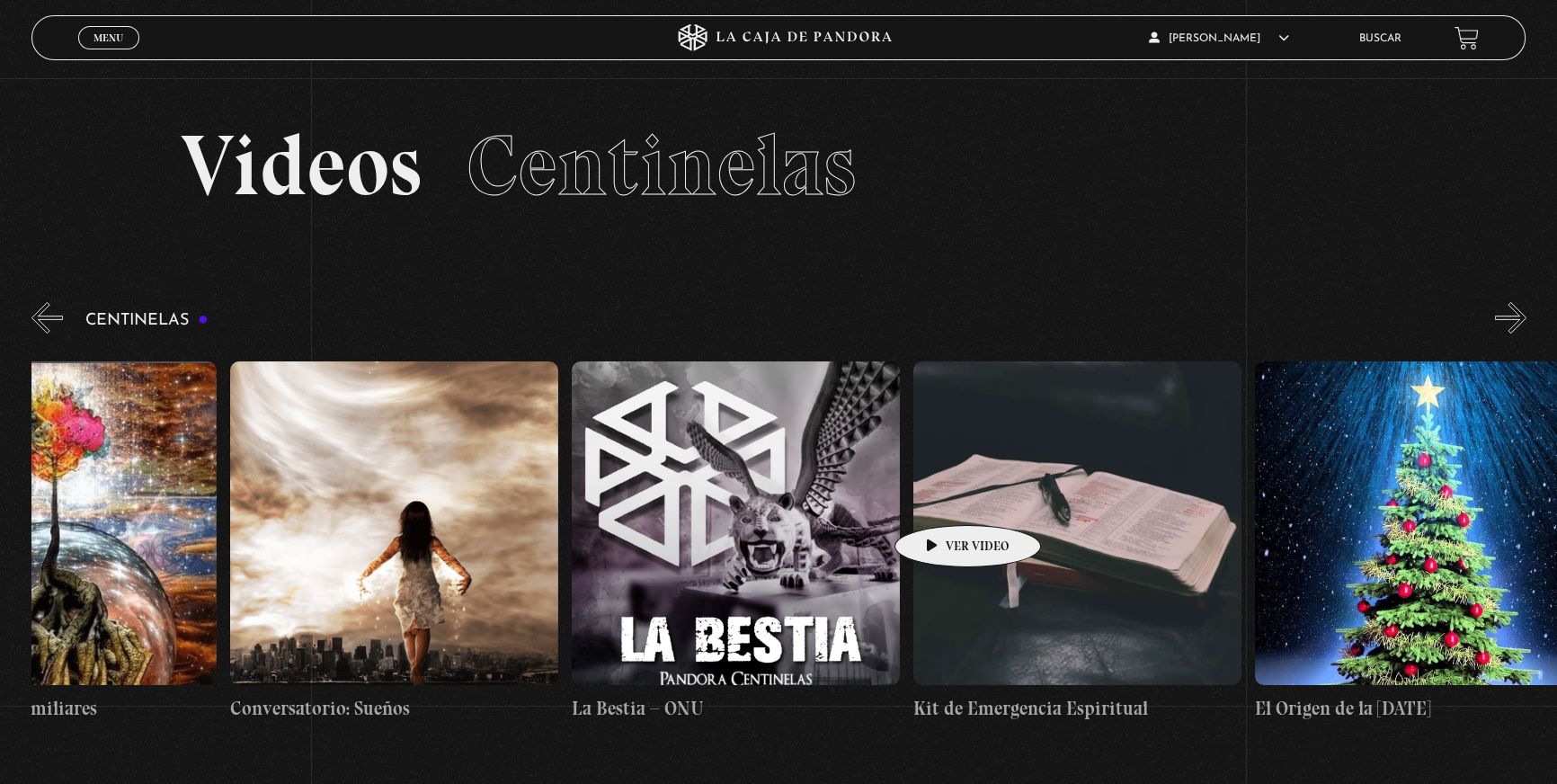
drag, startPoint x: 1201, startPoint y: 480, endPoint x: 935, endPoint y: 498, distance: 266.6
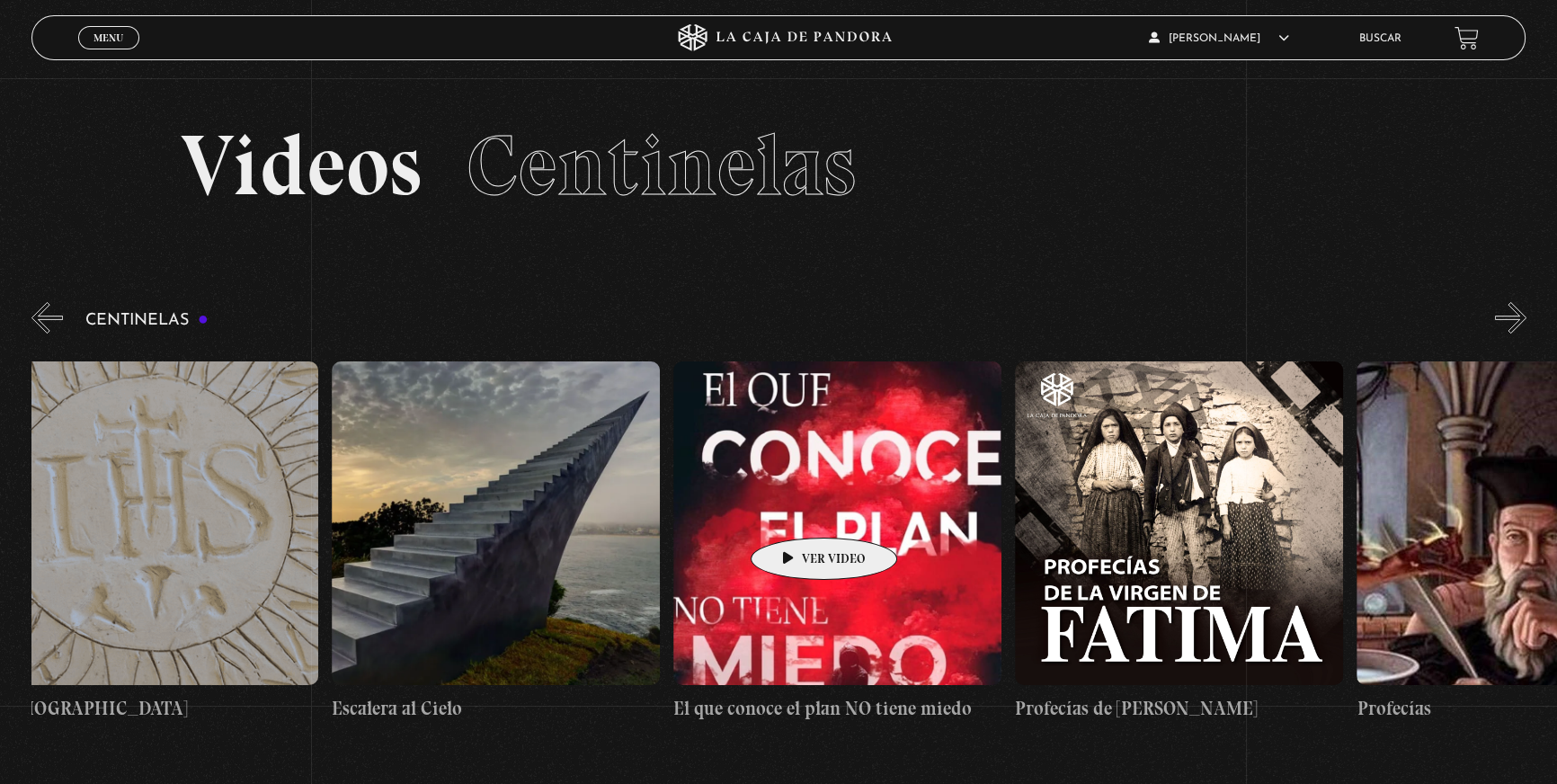
scroll to position [0, 26386]
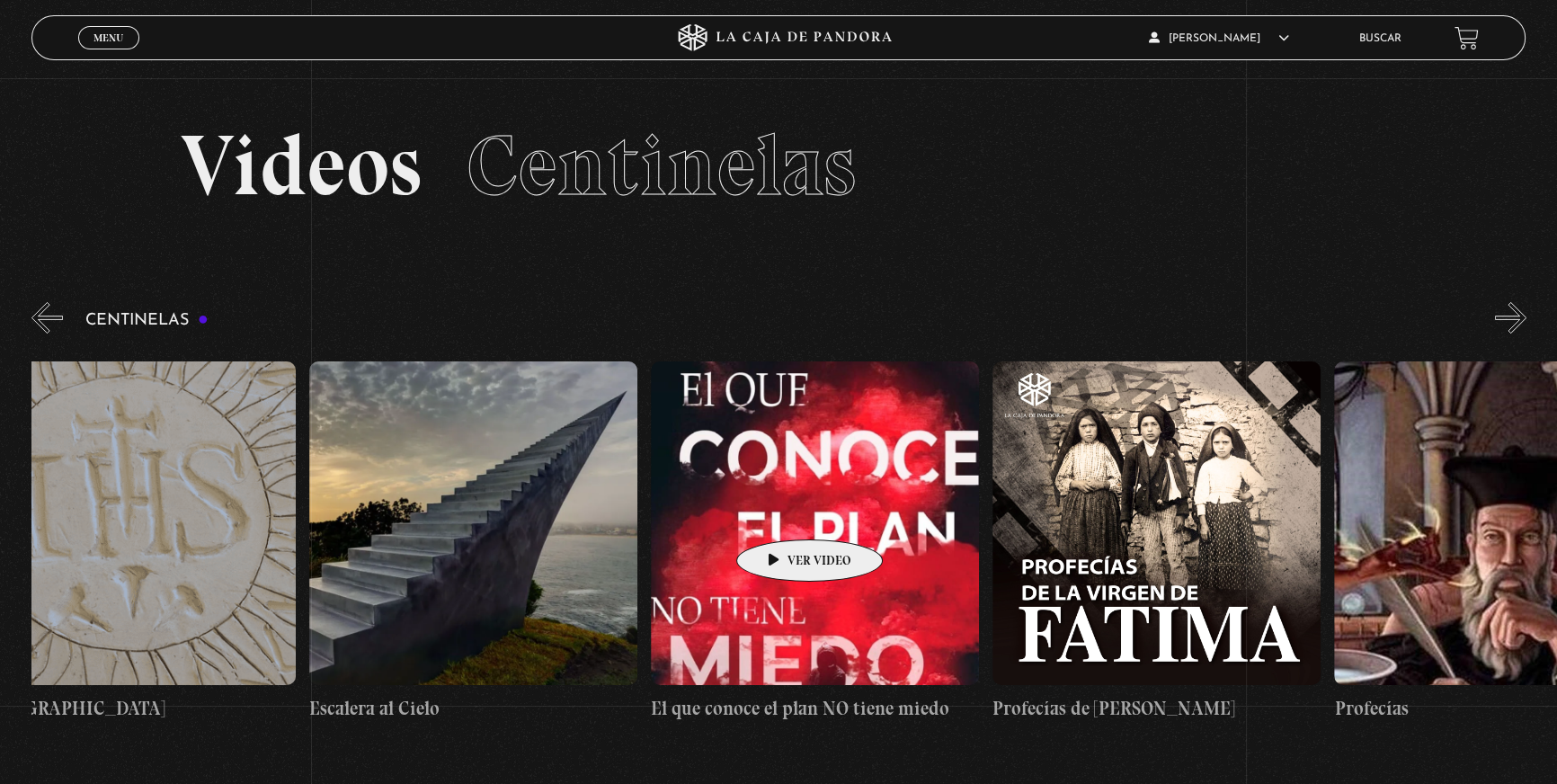
drag, startPoint x: 1104, startPoint y: 479, endPoint x: 782, endPoint y: 512, distance: 323.7
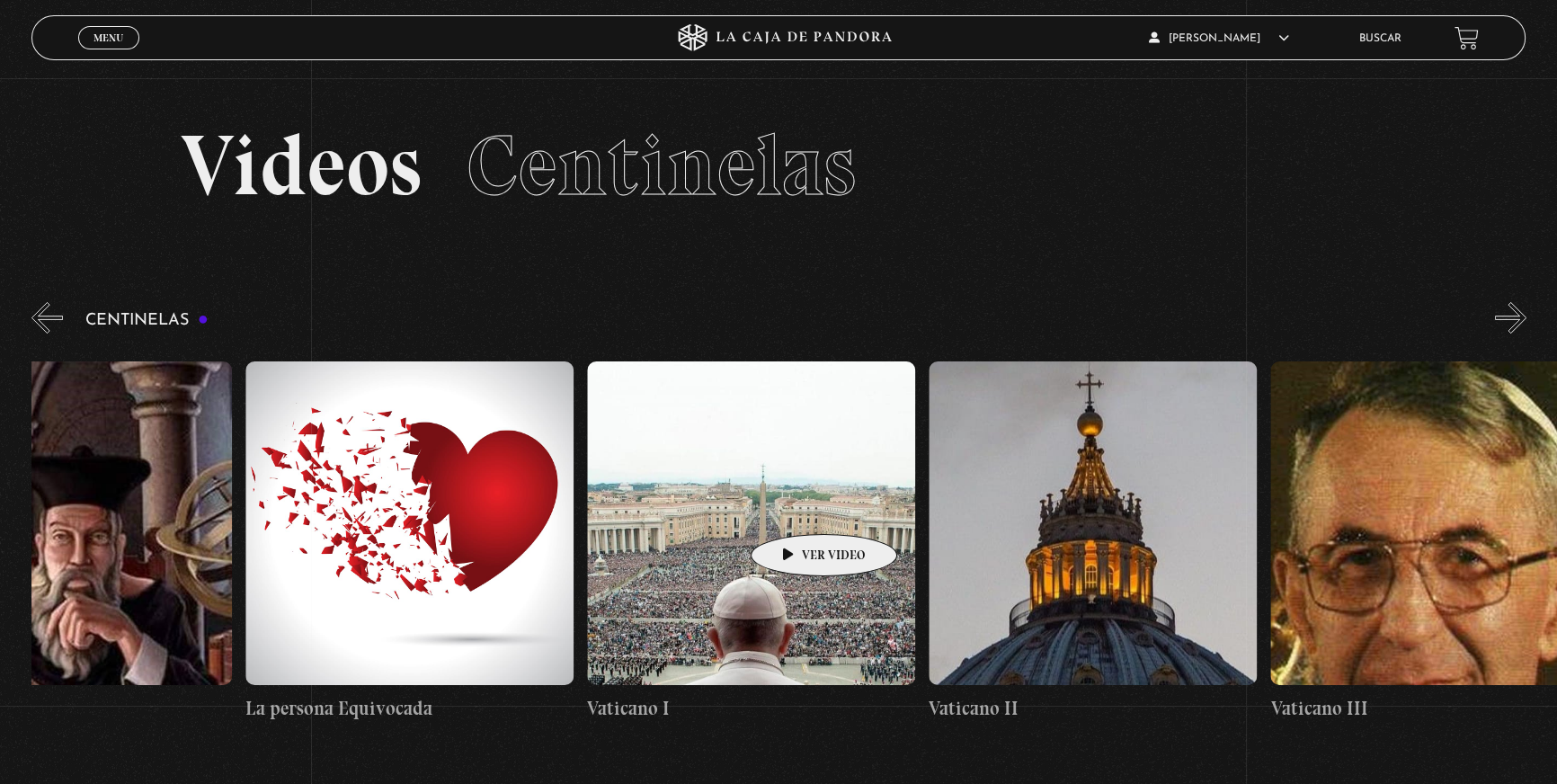
drag, startPoint x: 1079, startPoint y: 487, endPoint x: 796, endPoint y: 507, distance: 283.7
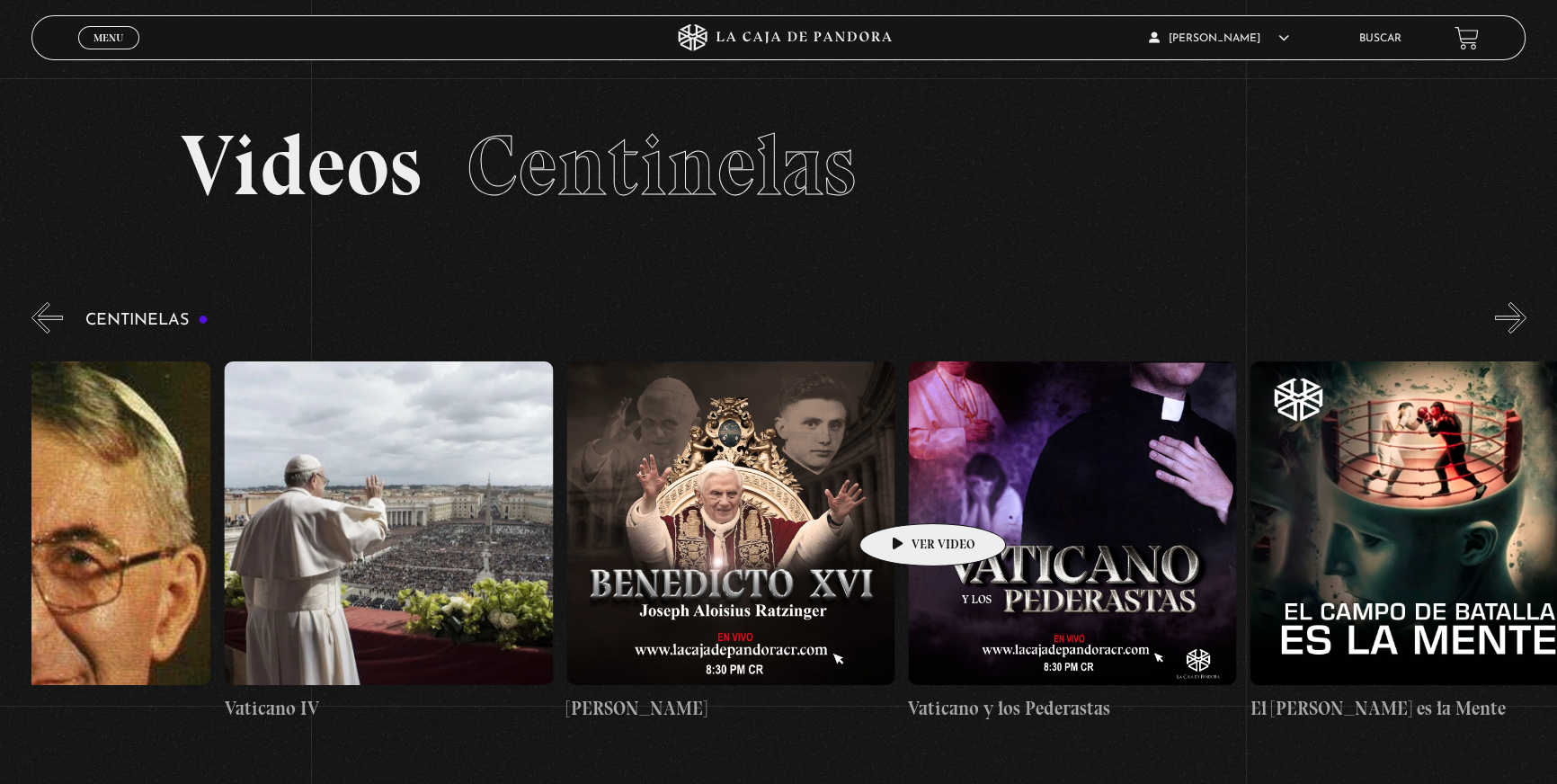
scroll to position [0, 29211]
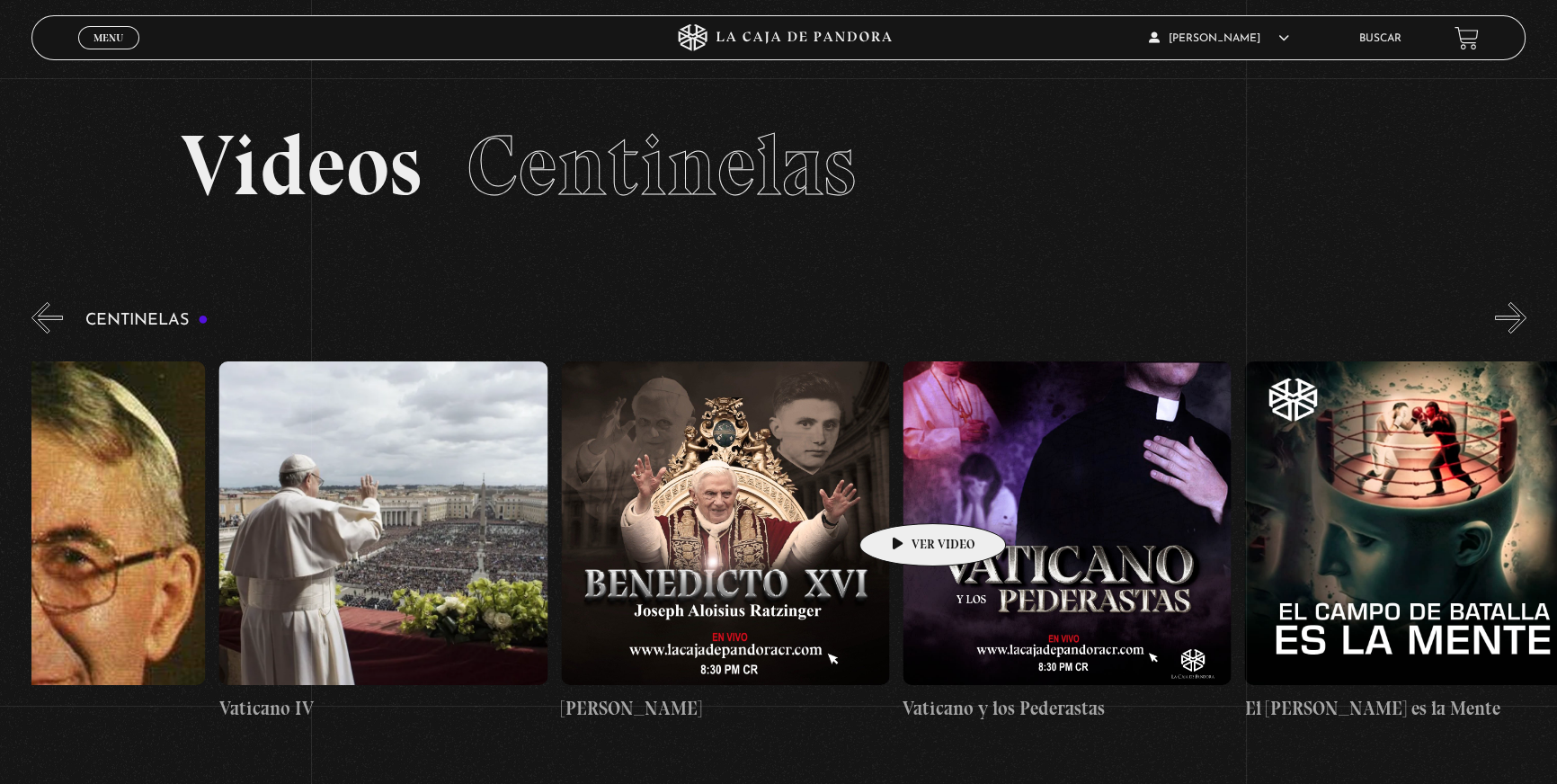
drag, startPoint x: 1143, startPoint y: 476, endPoint x: 896, endPoint y: 498, distance: 248.0
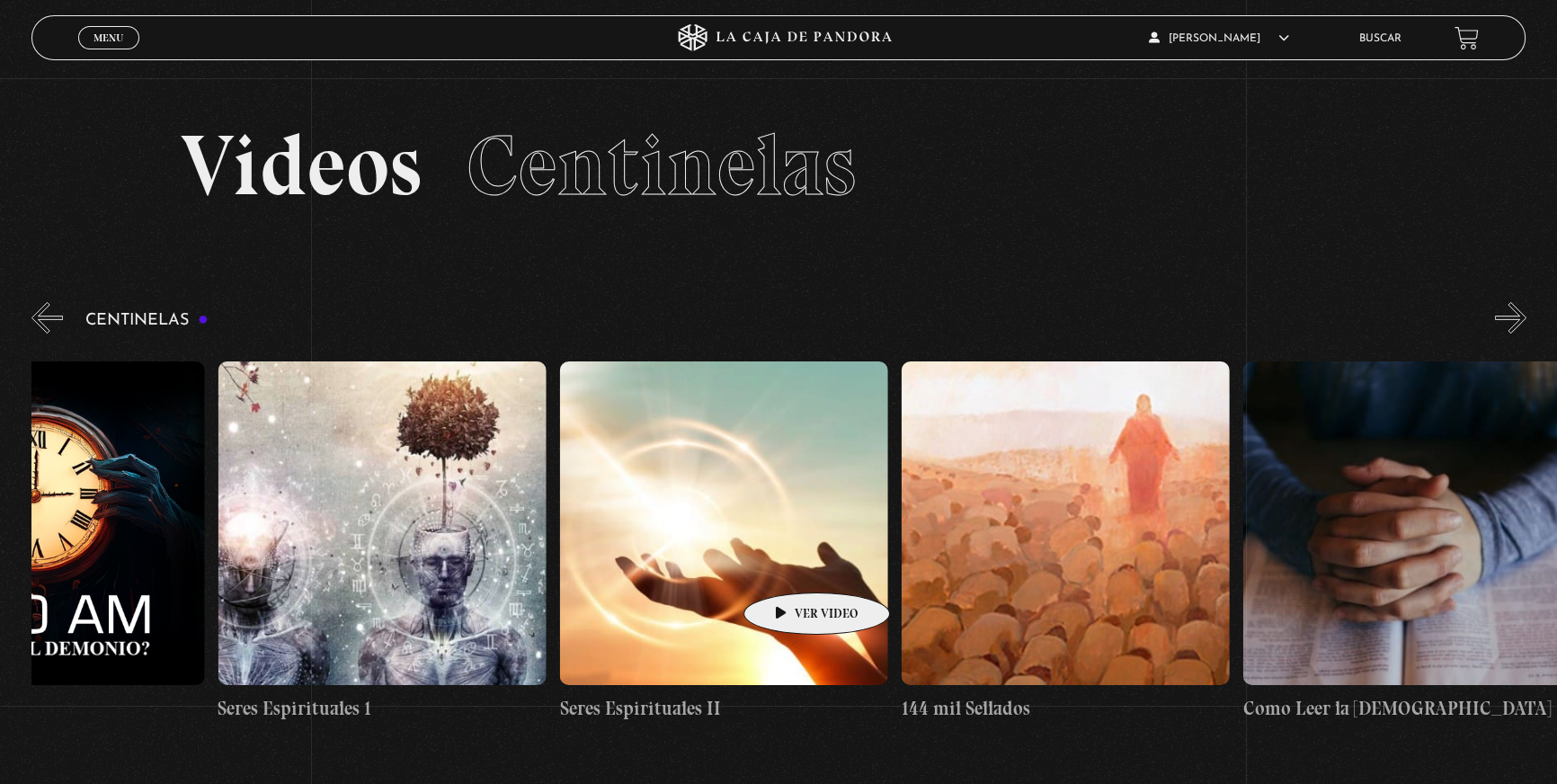
scroll to position [0, 31273]
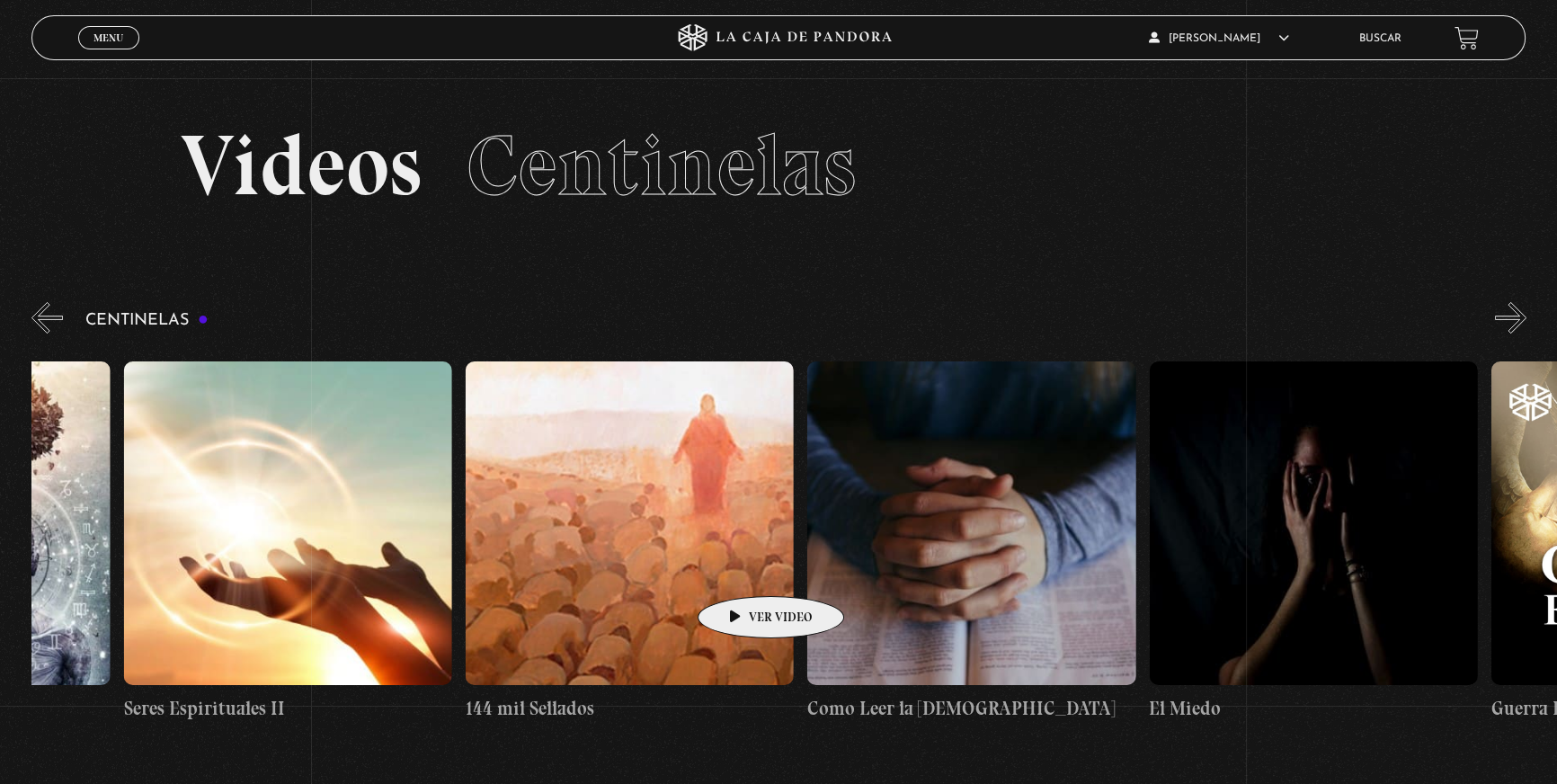
drag, startPoint x: 1193, startPoint y: 507, endPoint x: 698, endPoint y: 573, distance: 499.4
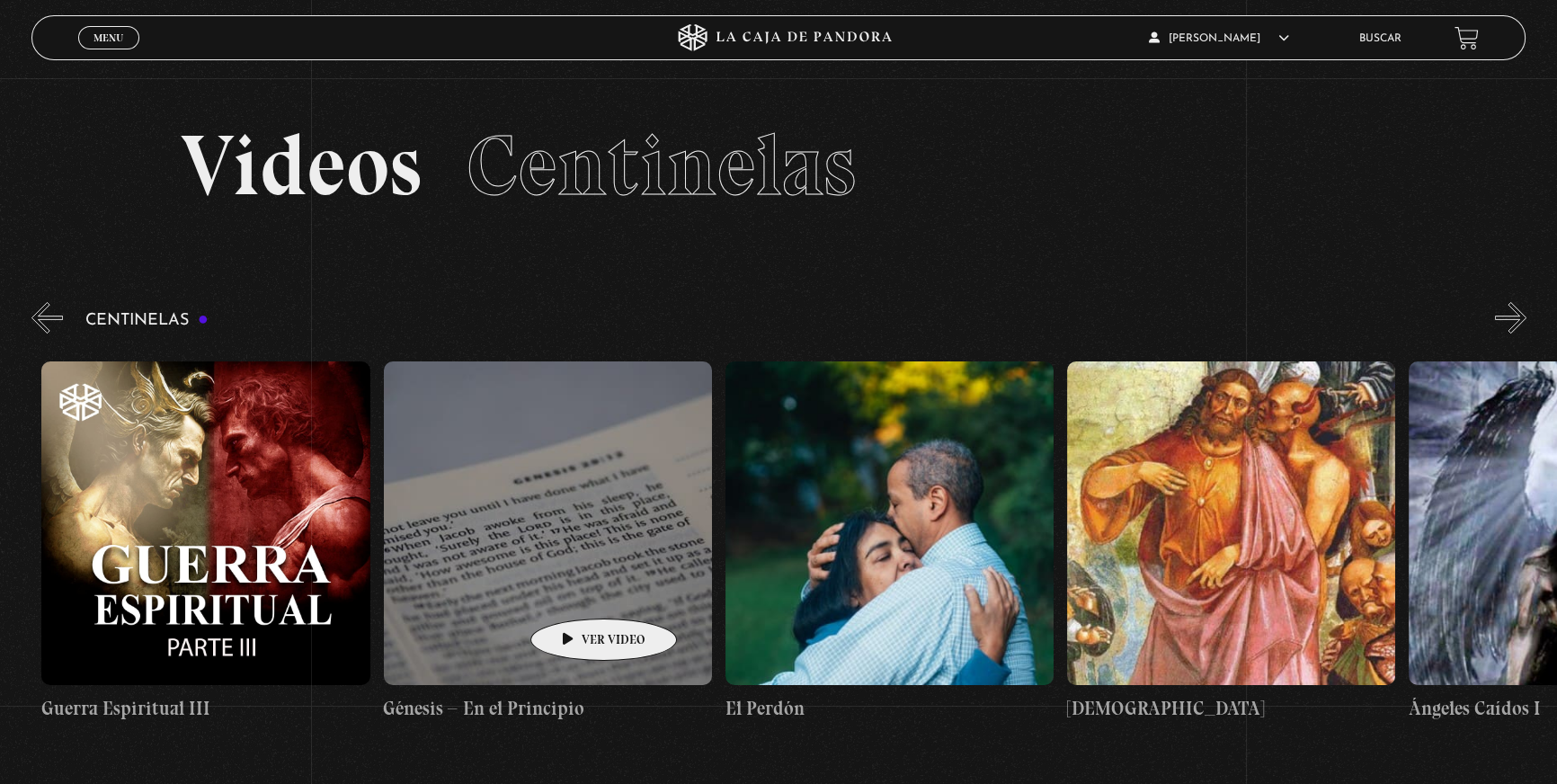
scroll to position [0, 33860]
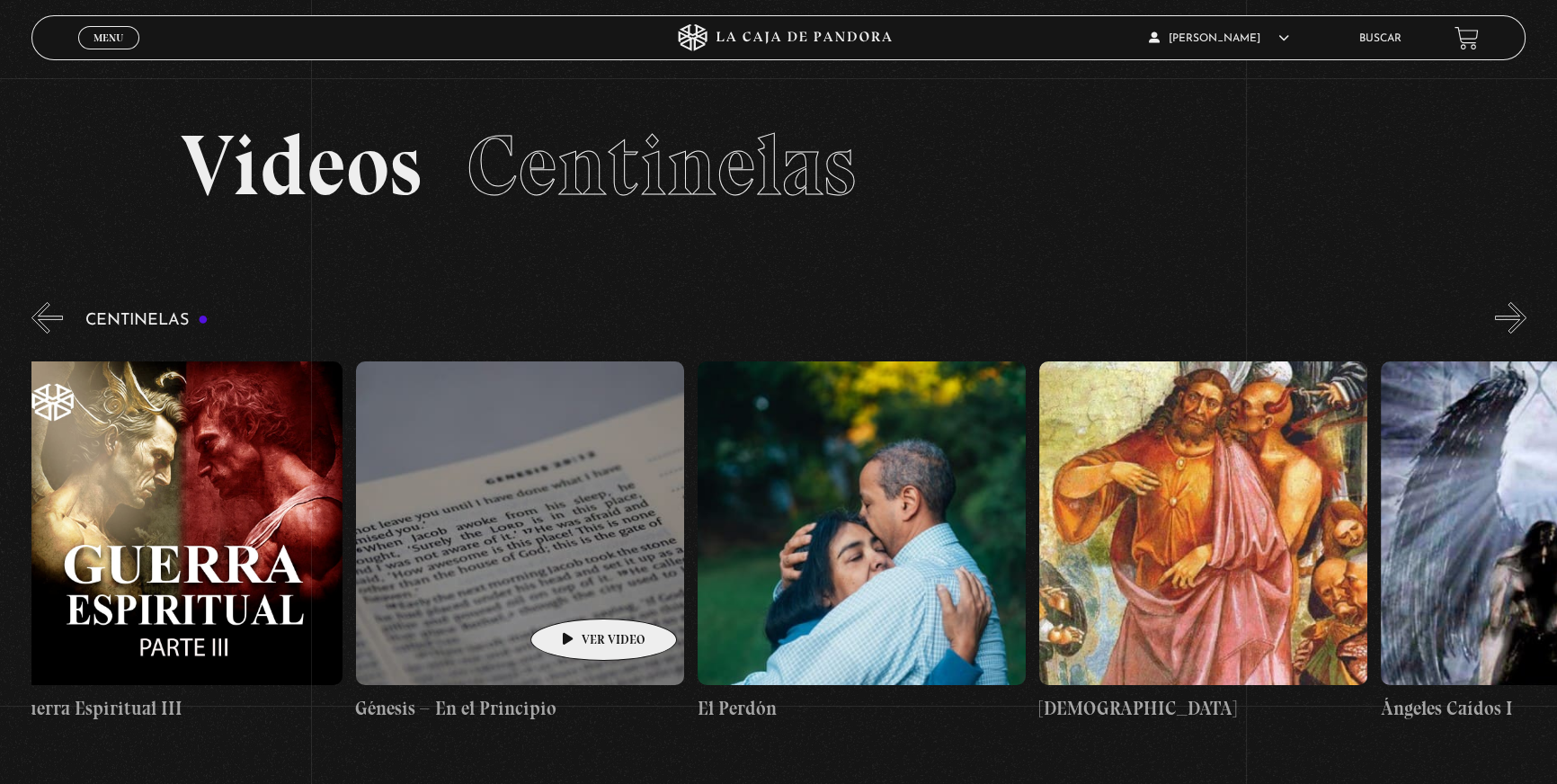
drag, startPoint x: 967, startPoint y: 552, endPoint x: 576, endPoint y: 592, distance: 393.0
click at [887, 546] on figure at bounding box center [861, 523] width 328 height 323
